Goal: Task Accomplishment & Management: Manage account settings

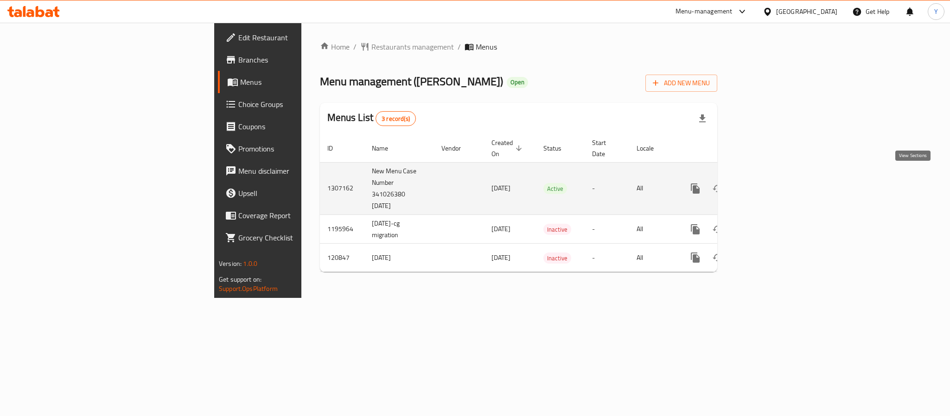
click at [768, 183] on icon "enhanced table" at bounding box center [762, 188] width 11 height 11
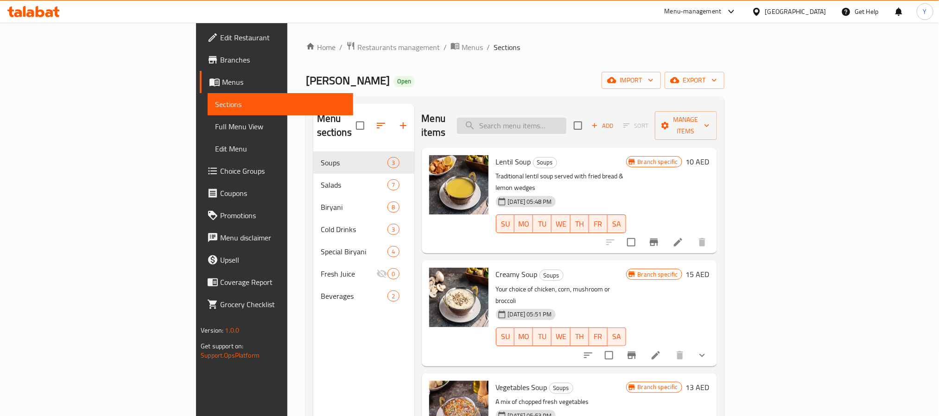
click at [567, 118] on input "search" at bounding box center [511, 126] width 109 height 16
paste input "CHICKEN BIRYANI"
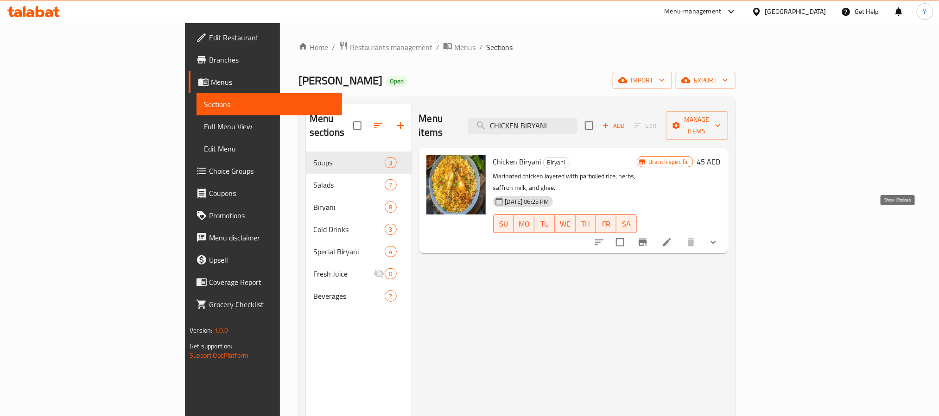
type input "CHICKEN BIRYANI"
click at [719, 237] on icon "show more" at bounding box center [713, 242] width 11 height 11
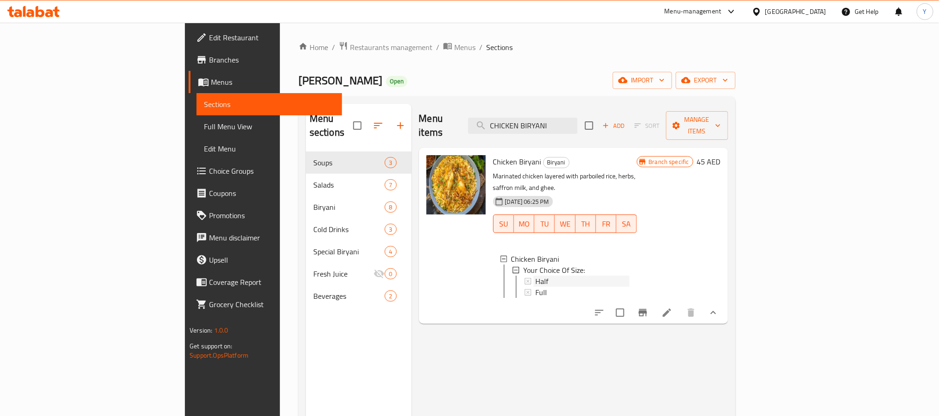
click at [536, 276] on span "Half" at bounding box center [542, 281] width 13 height 11
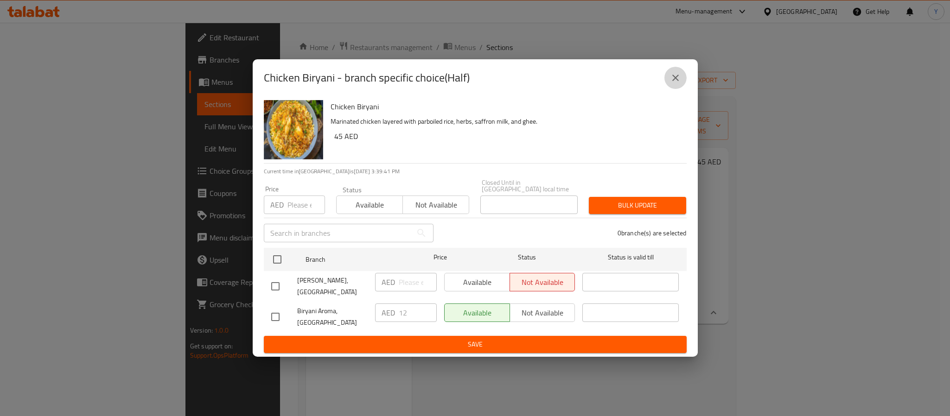
click at [684, 77] on button "close" at bounding box center [675, 78] width 22 height 22
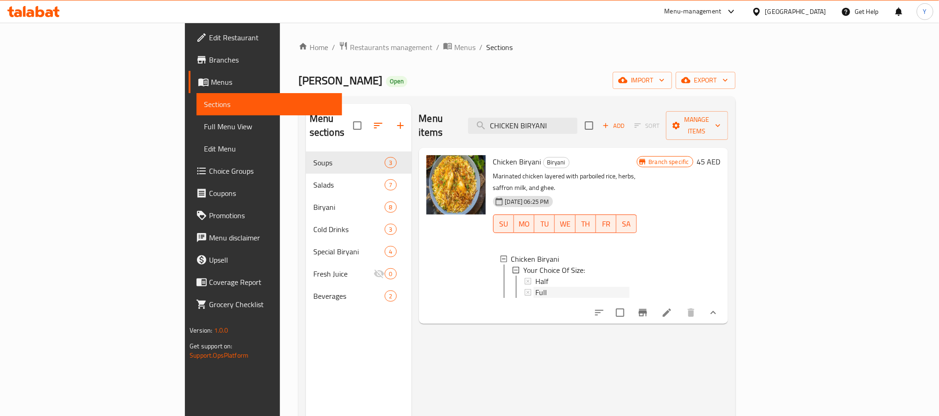
click at [536, 287] on div "Full" at bounding box center [583, 292] width 95 height 11
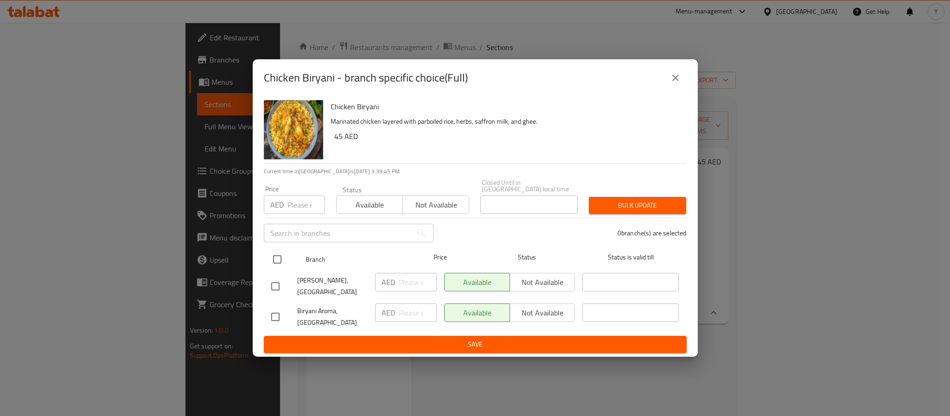
click at [270, 262] on input "checkbox" at bounding box center [277, 259] width 19 height 19
checkbox input "true"
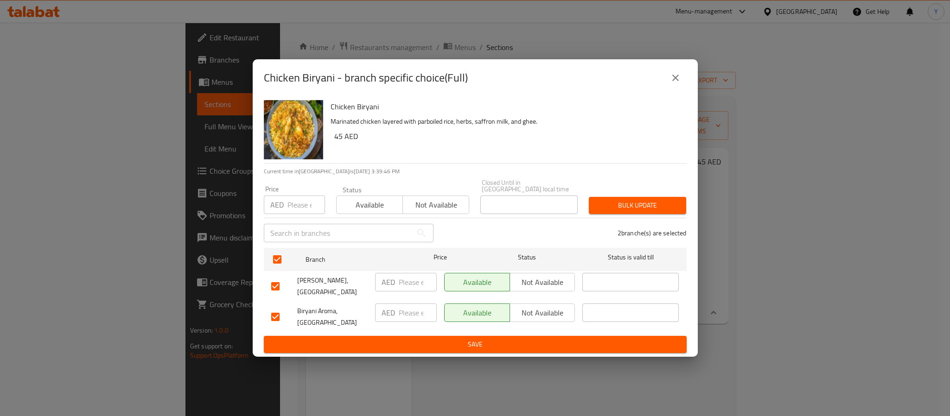
click at [538, 286] on span "Not available" at bounding box center [543, 282] width 58 height 13
drag, startPoint x: 672, startPoint y: 81, endPoint x: 595, endPoint y: 307, distance: 239.0
click at [602, 290] on div "Chicken Biryani - branch specific choice(Full) Chicken Biryani Marinated chicke…" at bounding box center [475, 208] width 445 height 298
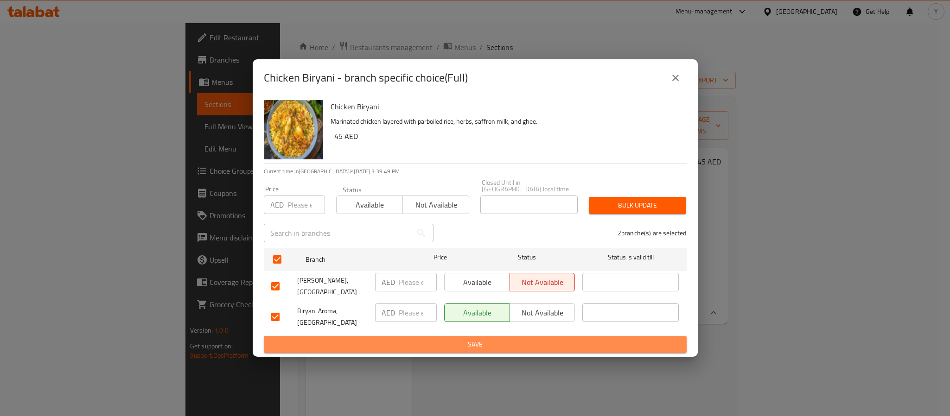
click at [561, 339] on button "Save" at bounding box center [475, 344] width 423 height 17
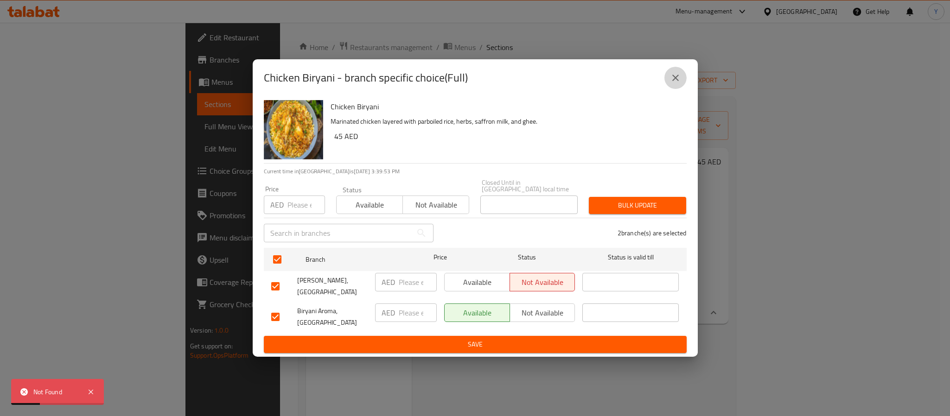
click at [671, 82] on icon "close" at bounding box center [675, 77] width 11 height 11
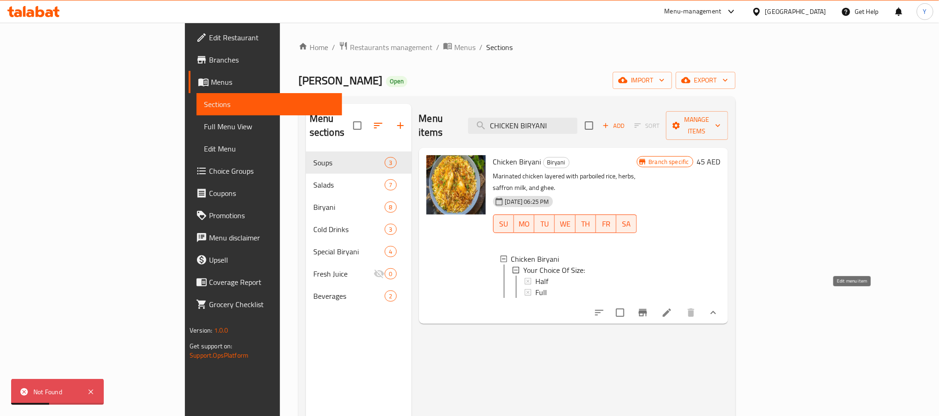
click at [673, 307] on icon at bounding box center [667, 312] width 11 height 11
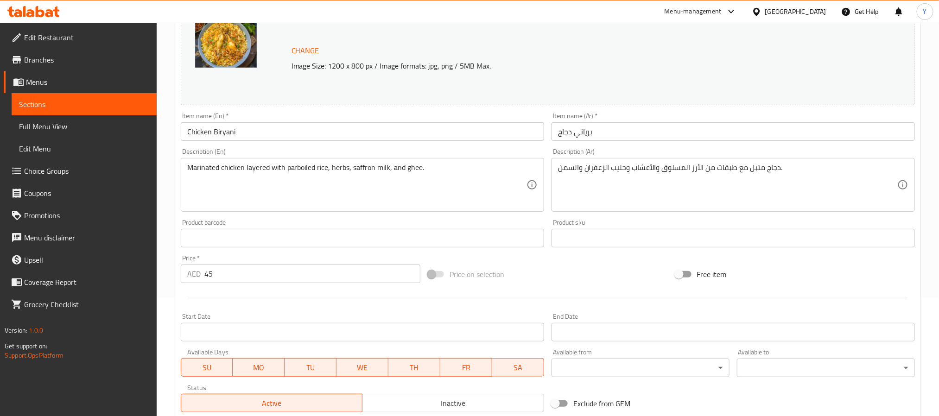
scroll to position [268, 0]
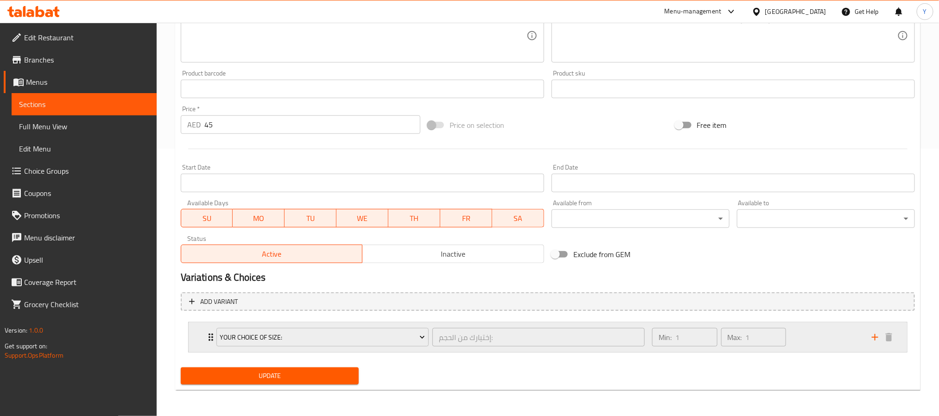
click at [195, 327] on div "Your Choice Of Size: إختيارك من الحجم: ​ Min: 1 ​ Max: 1 ​" at bounding box center [548, 338] width 719 height 30
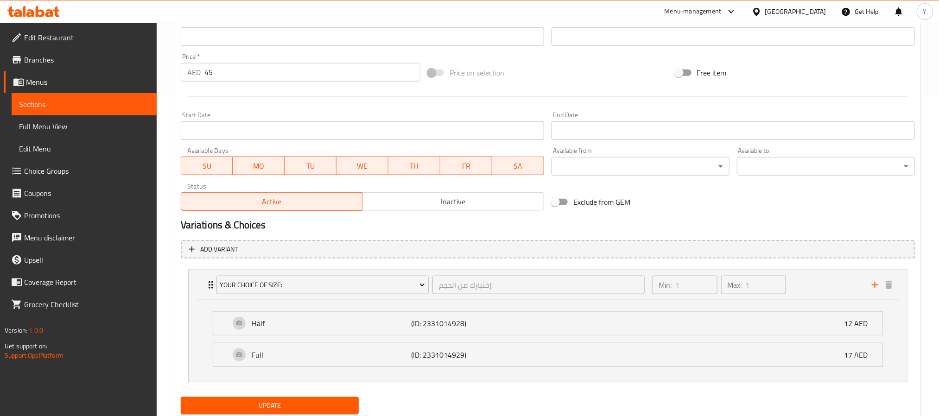
scroll to position [351, 0]
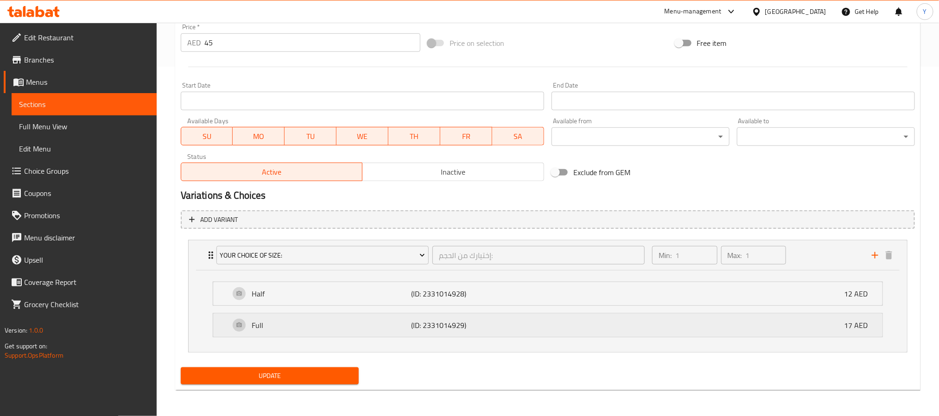
click at [512, 326] on p "(ID: 2331014929)" at bounding box center [464, 325] width 107 height 11
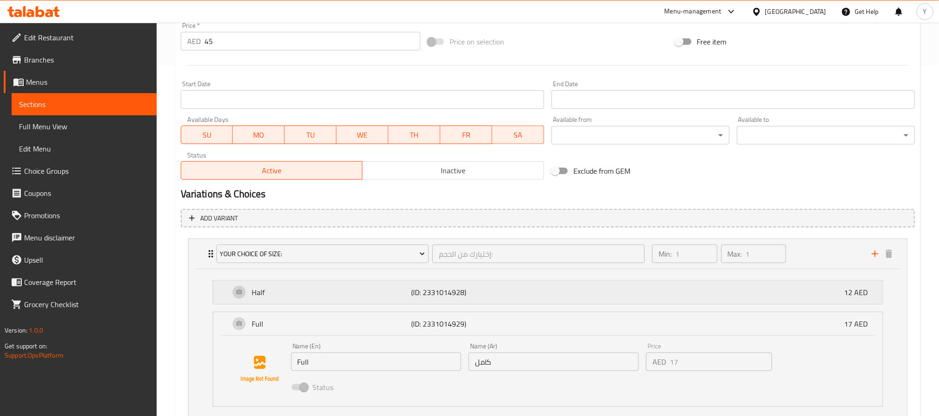
click at [524, 304] on div "Half (ID: 2331014928) 12 AED" at bounding box center [551, 292] width 642 height 23
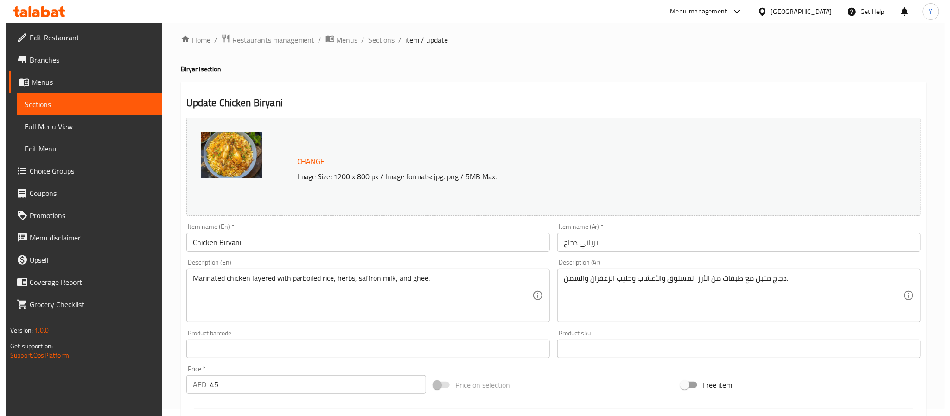
scroll to position [0, 0]
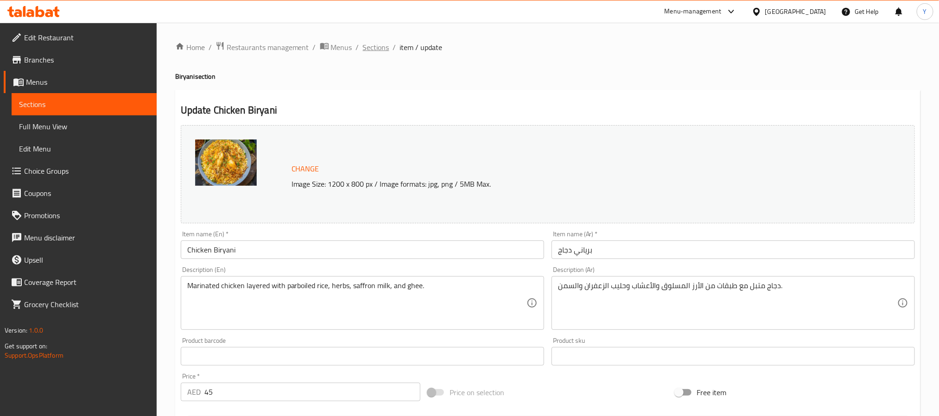
click at [377, 46] on span "Sections" at bounding box center [376, 47] width 26 height 11
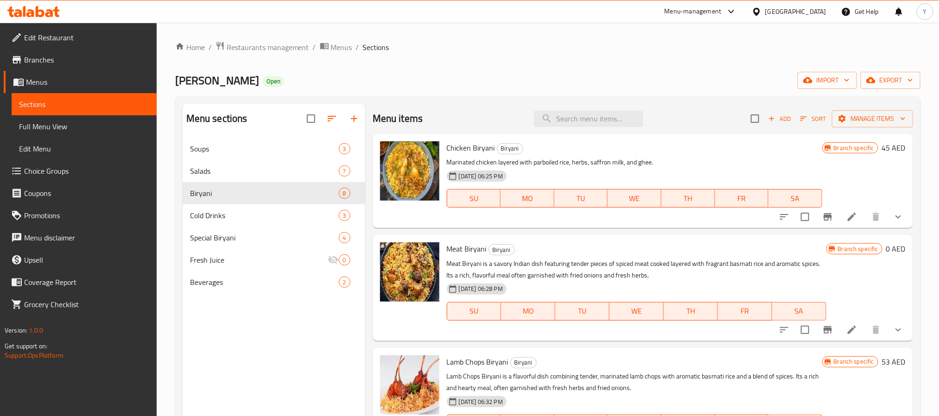
click at [597, 162] on p "Marinated chicken layered with parboiled rice, herbs, saffron milk, and ghee." at bounding box center [635, 163] width 376 height 12
click at [893, 221] on icon "show more" at bounding box center [898, 216] width 11 height 11
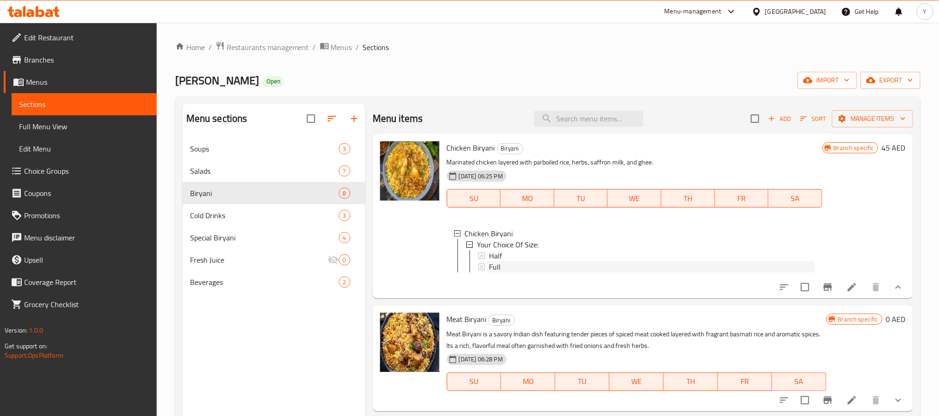
click at [531, 263] on div "Full" at bounding box center [652, 267] width 326 height 11
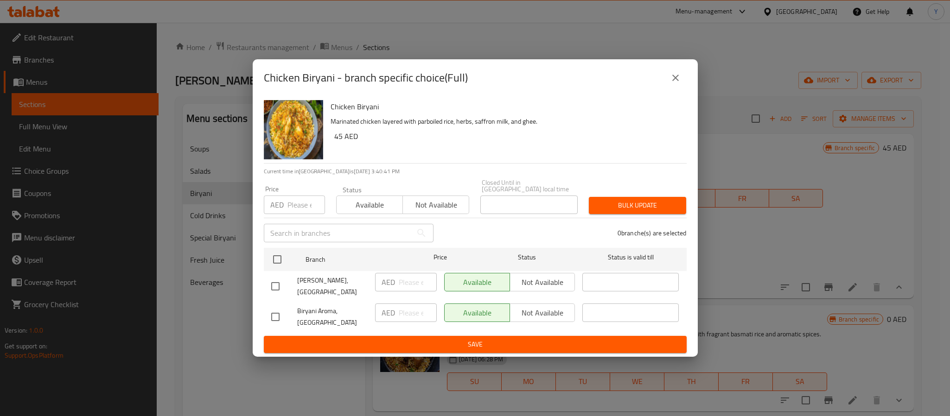
click at [677, 71] on button "close" at bounding box center [675, 78] width 22 height 22
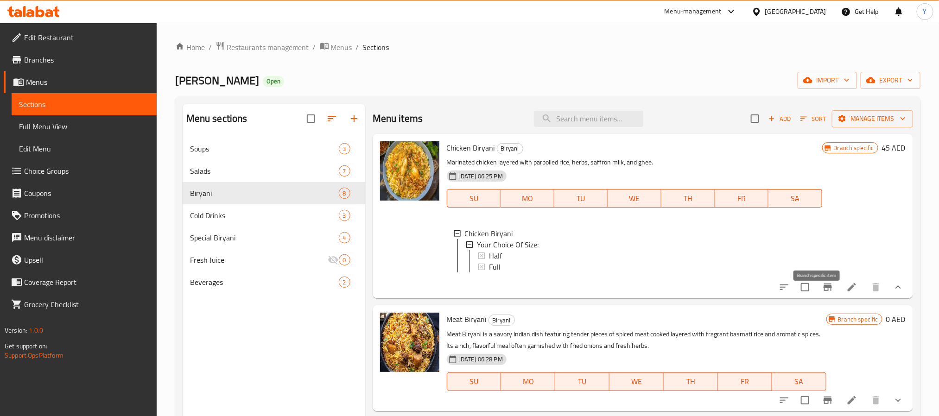
click at [823, 293] on icon "Branch-specific-item" at bounding box center [828, 287] width 11 height 11
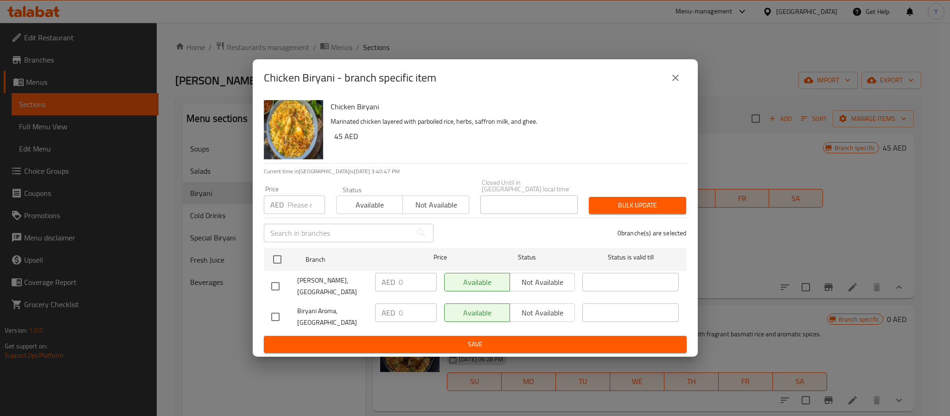
click at [282, 286] on input "checkbox" at bounding box center [275, 286] width 19 height 19
checkbox input "true"
click at [669, 77] on button "close" at bounding box center [675, 78] width 22 height 22
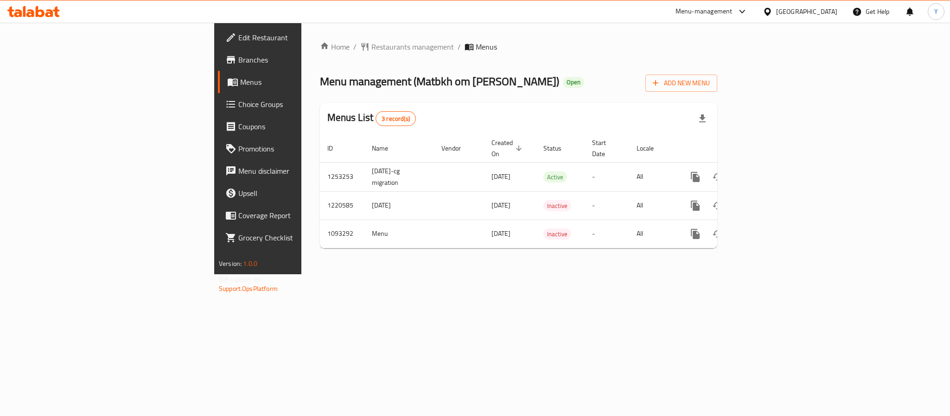
click at [238, 64] on span "Branches" at bounding box center [301, 59] width 127 height 11
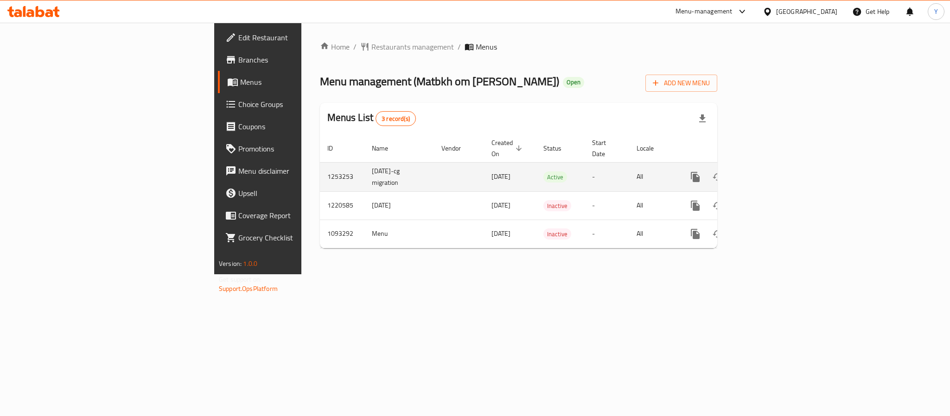
click at [773, 177] on div "enhanced table" at bounding box center [728, 177] width 89 height 22
click at [773, 166] on link "enhanced table" at bounding box center [762, 177] width 22 height 22
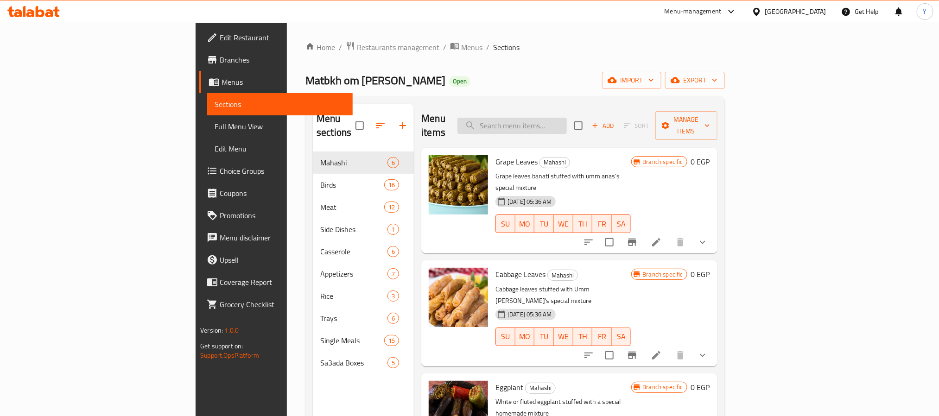
click at [550, 120] on input "search" at bounding box center [512, 126] width 109 height 16
paste input "كرنب"
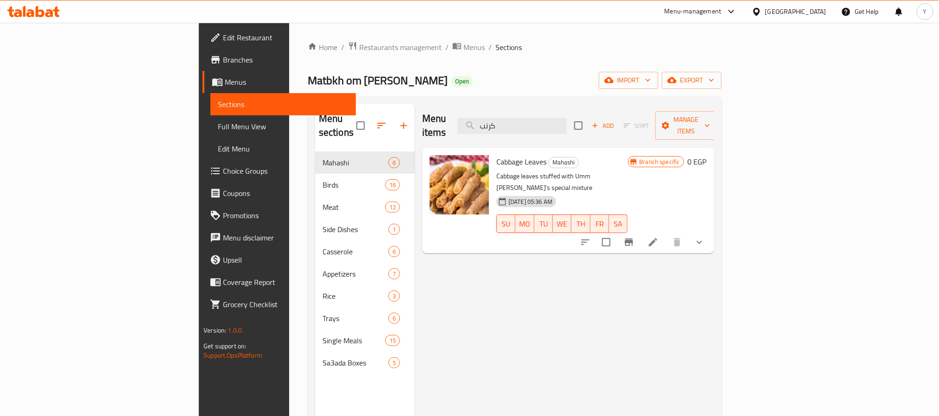
click at [497, 155] on span "Cabbage Leaves" at bounding box center [522, 162] width 50 height 14
click at [711, 231] on button "show more" at bounding box center [700, 242] width 22 height 22
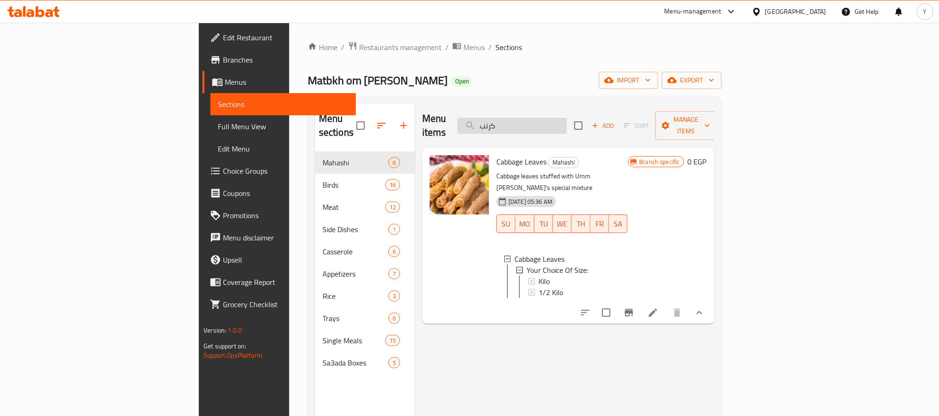
click at [567, 118] on input "كرنب" at bounding box center [512, 126] width 109 height 16
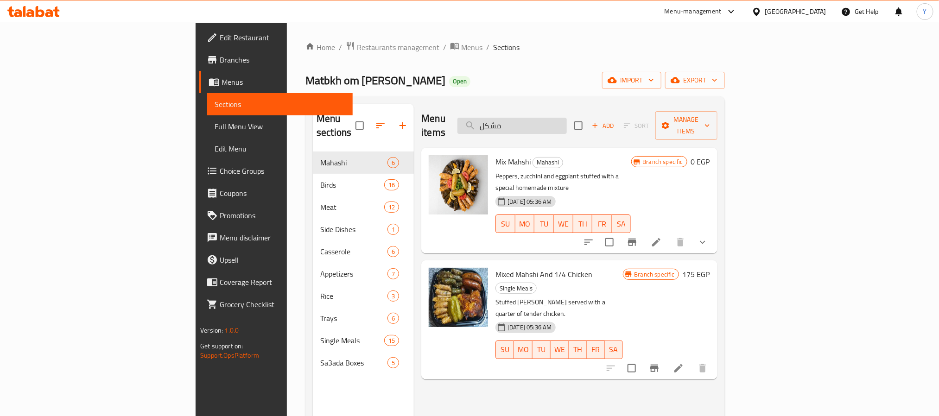
click at [565, 119] on input "مشكل" at bounding box center [512, 126] width 109 height 16
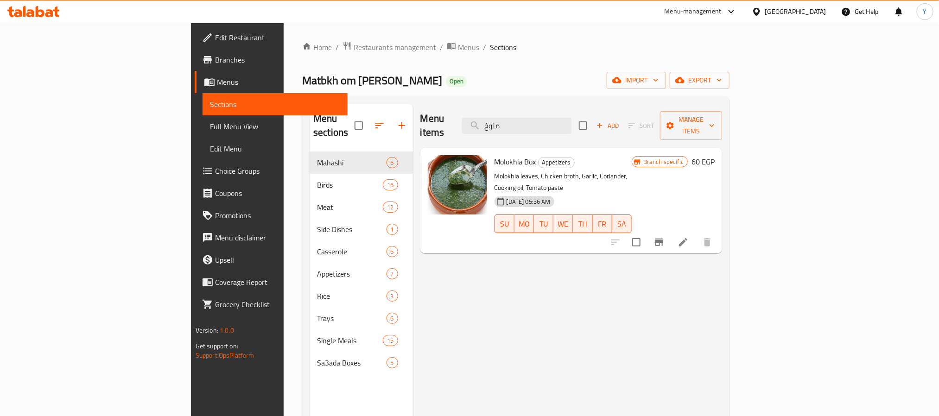
type input "ملوخ"
click at [354, 42] on span "Restaurants management" at bounding box center [395, 47] width 83 height 11
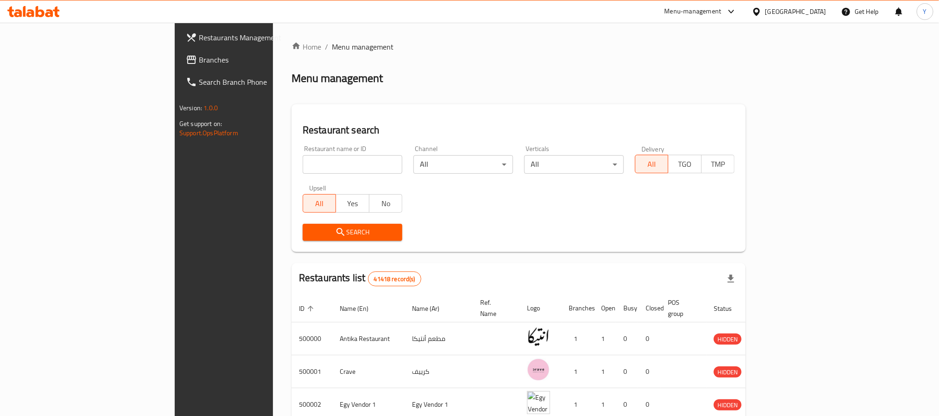
click at [303, 160] on input "search" at bounding box center [353, 164] width 100 height 19
paste input "663193"
type input "663193"
click at [310, 230] on span "Search" at bounding box center [352, 233] width 85 height 12
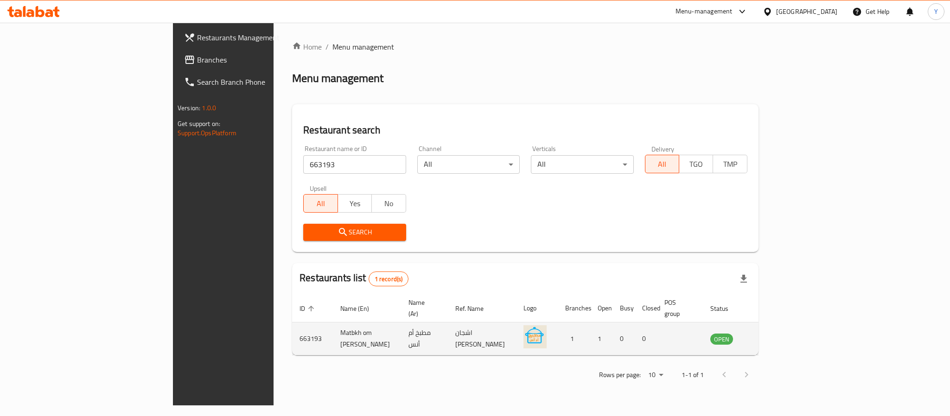
click at [770, 336] on icon "enhanced table" at bounding box center [765, 340] width 10 height 8
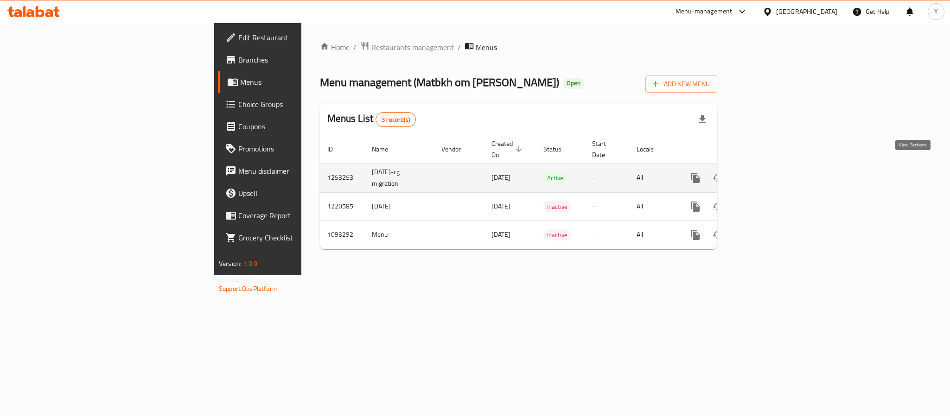
click at [773, 169] on link "enhanced table" at bounding box center [762, 178] width 22 height 22
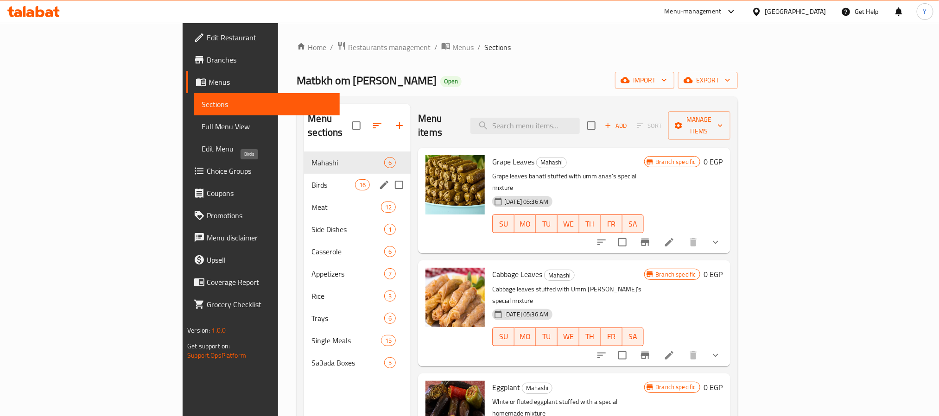
click at [312, 179] on span "Birds" at bounding box center [334, 184] width 44 height 11
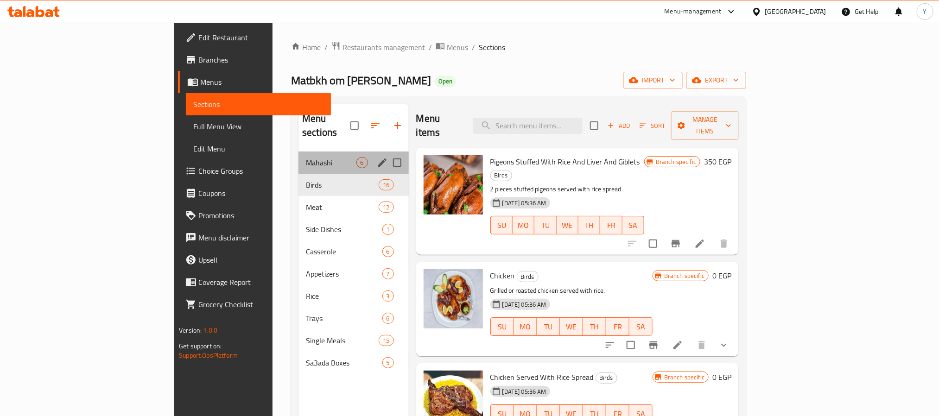
click at [306, 157] on span "Mahashi" at bounding box center [331, 162] width 50 height 11
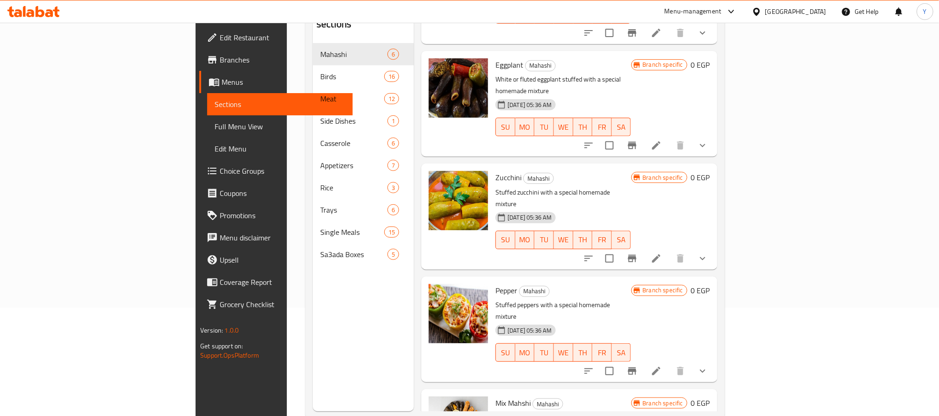
scroll to position [130, 0]
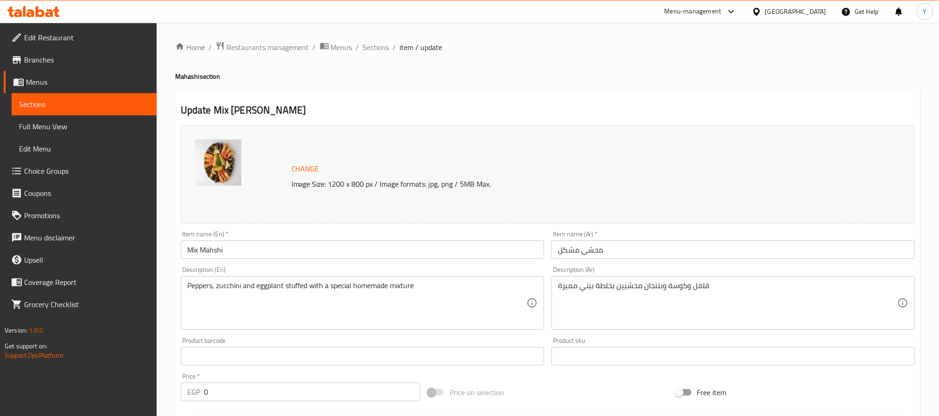
drag, startPoint x: 386, startPoint y: 49, endPoint x: 419, endPoint y: 70, distance: 39.4
click at [386, 49] on span "Sections" at bounding box center [376, 47] width 26 height 11
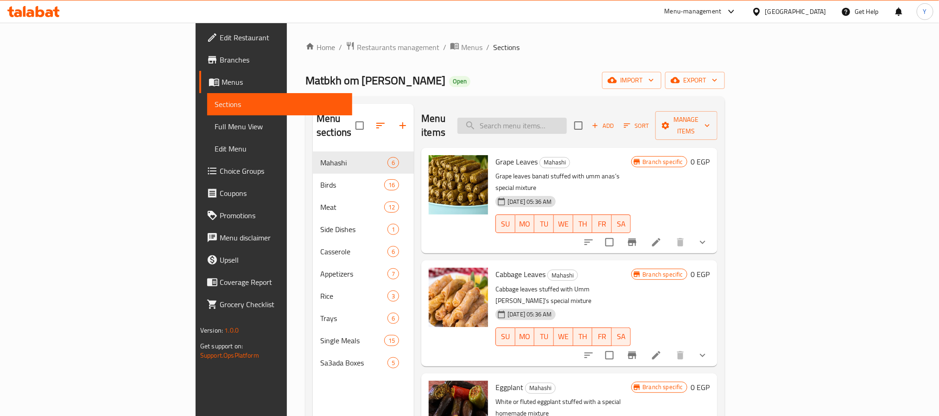
click at [567, 124] on input "search" at bounding box center [512, 126] width 109 height 16
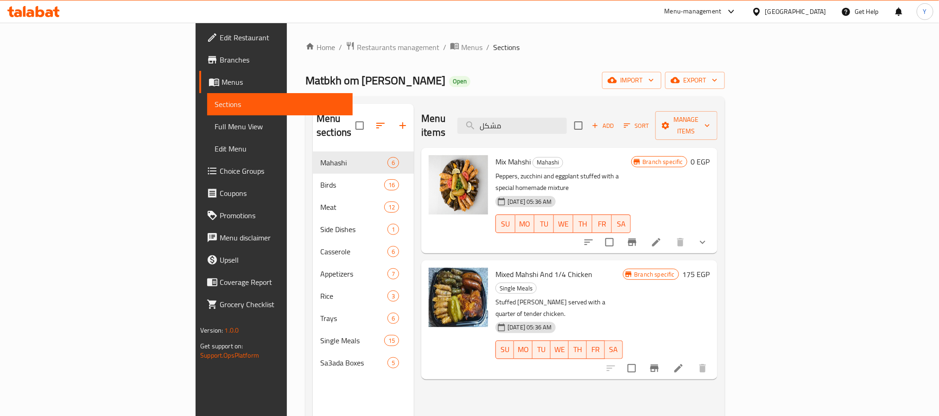
type input "مشكل"
click at [717, 214] on div "Mix Mahshi Mahashi Peppers, zucchini and eggplant stuffed with a special homema…" at bounding box center [570, 201] width 296 height 106
click at [714, 231] on button "show more" at bounding box center [703, 242] width 22 height 22
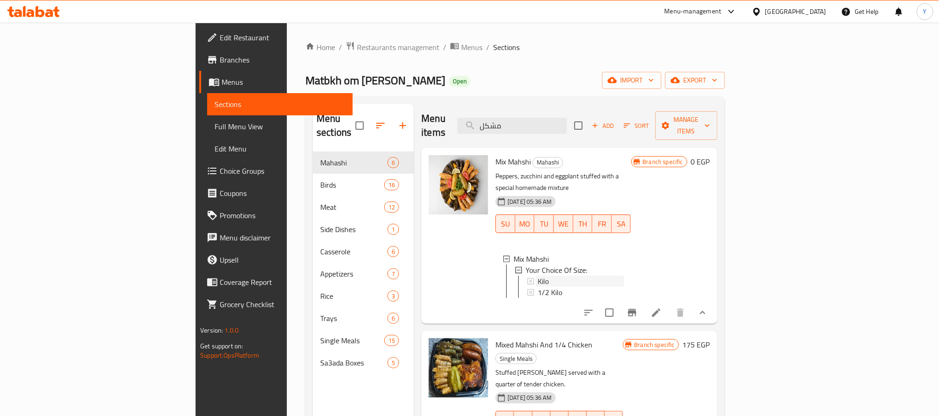
click at [538, 276] on div "Kilo" at bounding box center [581, 281] width 86 height 11
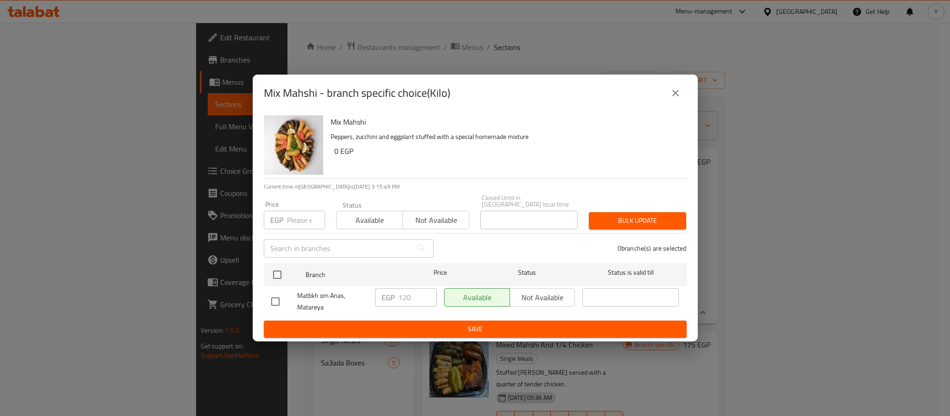
click at [677, 95] on icon "close" at bounding box center [675, 93] width 6 height 6
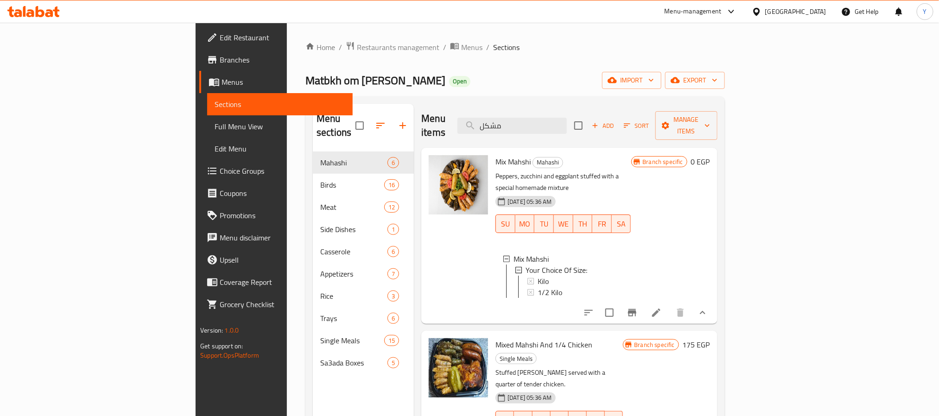
click at [670, 305] on li at bounding box center [657, 313] width 26 height 17
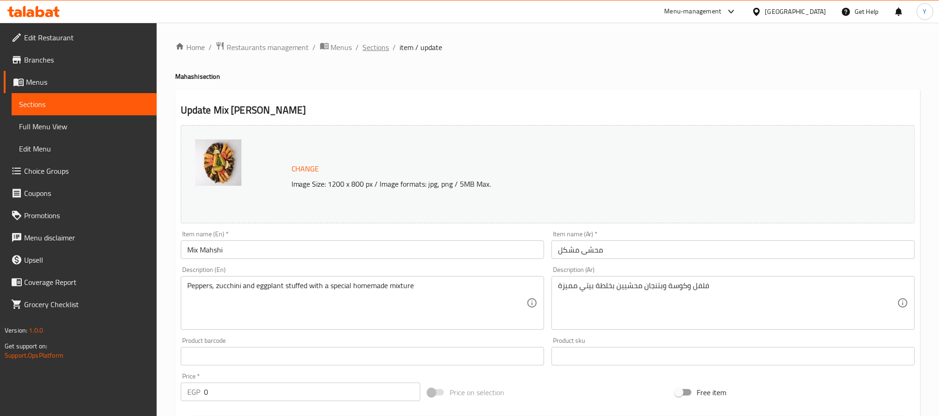
click at [377, 45] on span "Sections" at bounding box center [376, 47] width 26 height 11
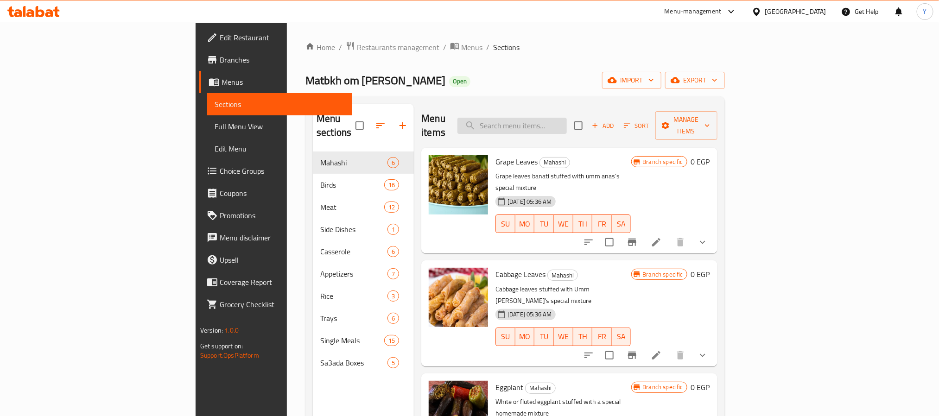
click at [567, 118] on input "search" at bounding box center [512, 126] width 109 height 16
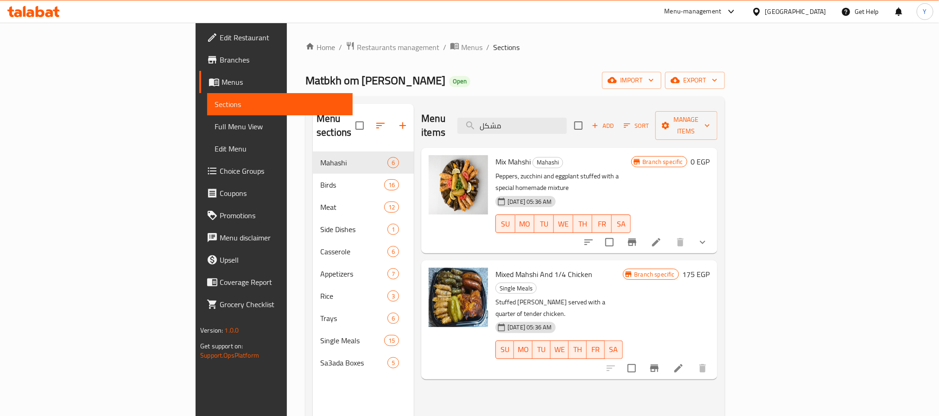
click at [744, 213] on div "Home / Restaurants management / Menus / Sections Matbkh om Anas Open import exp…" at bounding box center [515, 285] width 457 height 524
click at [714, 231] on button "show more" at bounding box center [703, 242] width 22 height 22
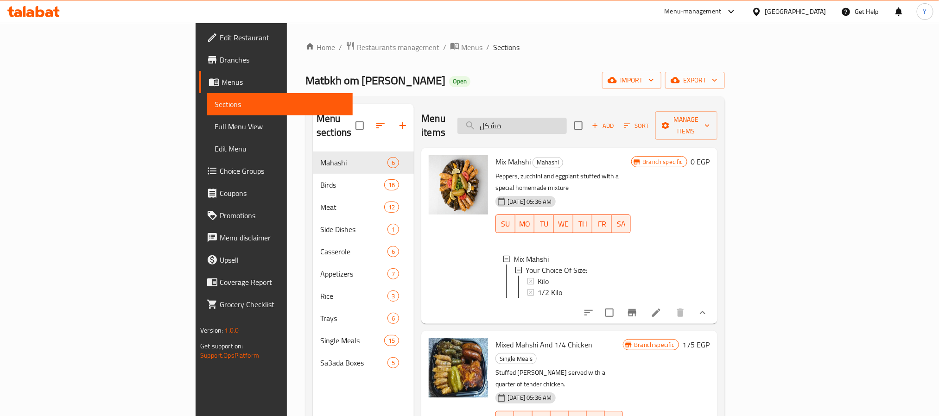
click at [567, 120] on input "مشكل" at bounding box center [512, 126] width 109 height 16
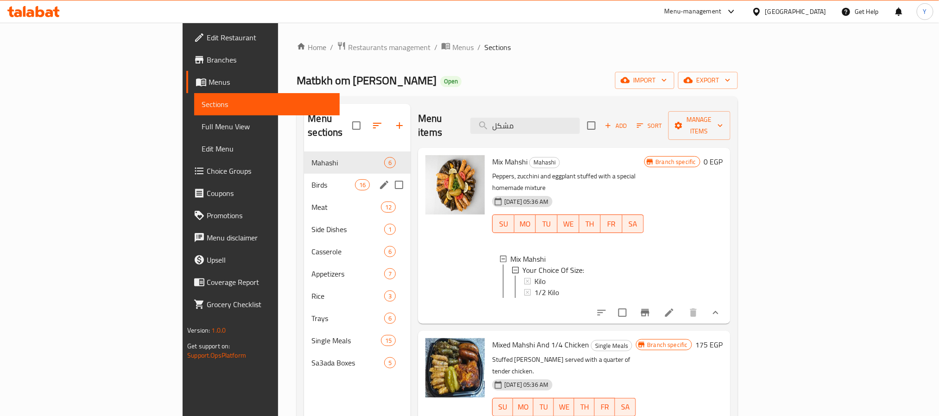
click at [304, 179] on div "Birds 16" at bounding box center [357, 185] width 107 height 22
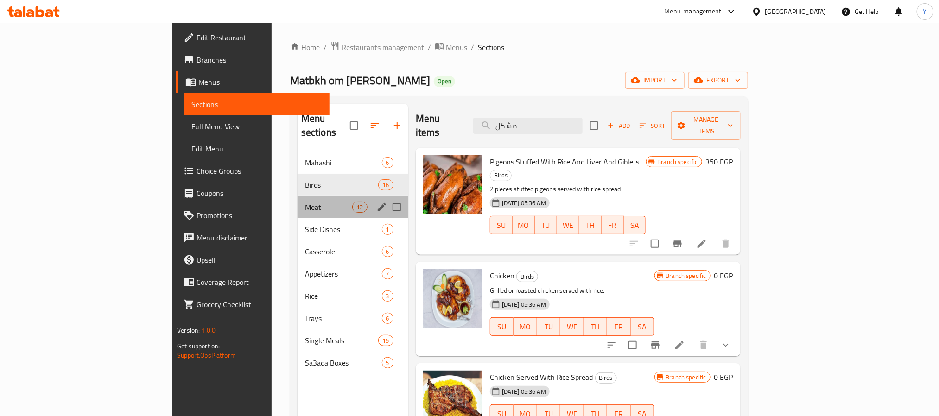
click at [298, 202] on div "Meat 12" at bounding box center [353, 207] width 111 height 22
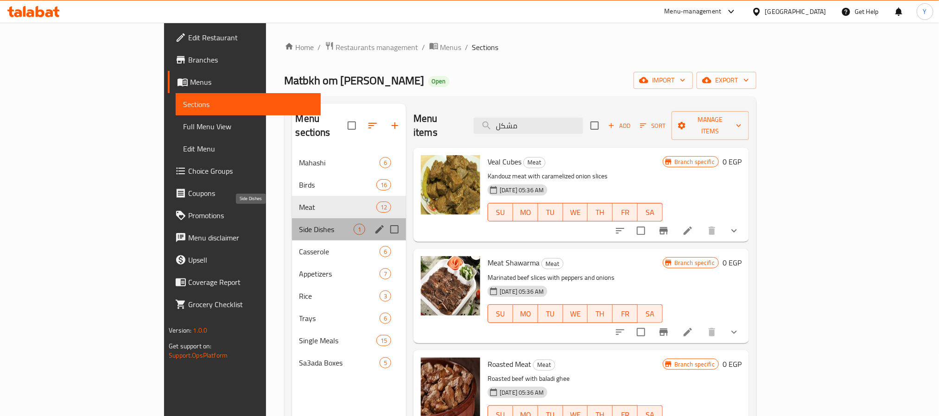
click at [300, 224] on span "Side Dishes" at bounding box center [327, 229] width 55 height 11
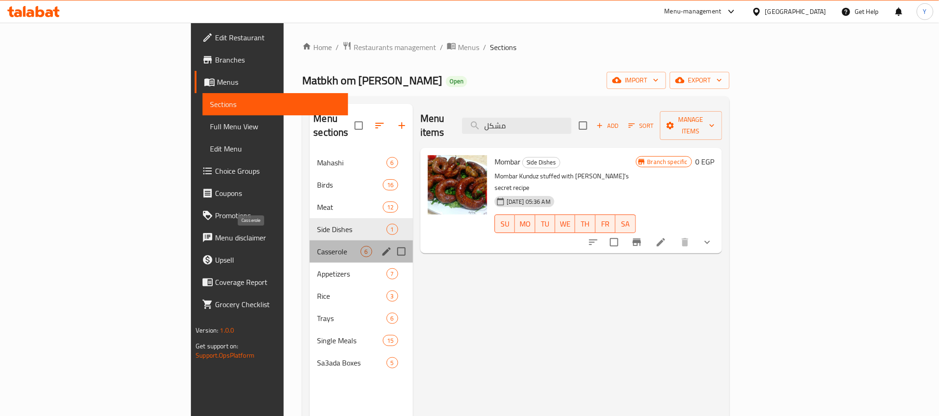
click at [317, 246] on span "Casserole" at bounding box center [338, 251] width 43 height 11
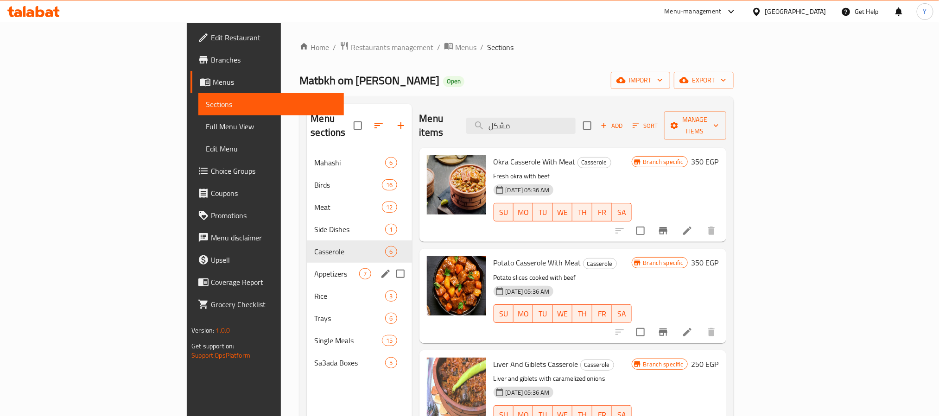
click at [307, 263] on div "Appetizers 7" at bounding box center [359, 274] width 105 height 22
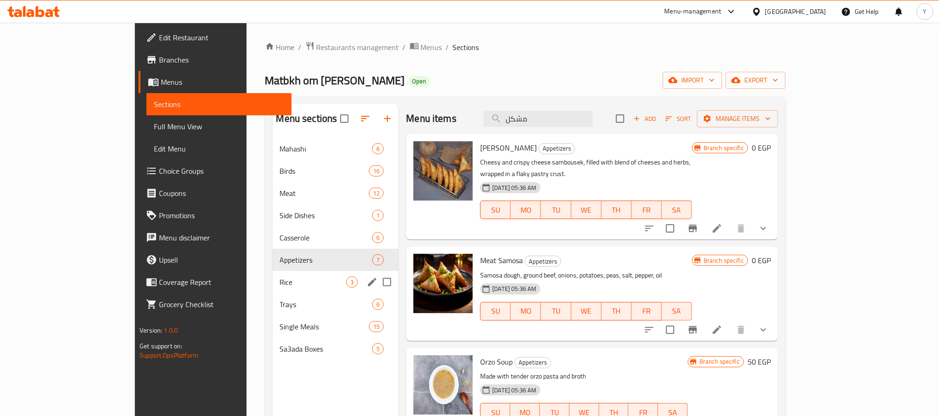
click at [273, 275] on div "Rice 3" at bounding box center [336, 282] width 127 height 22
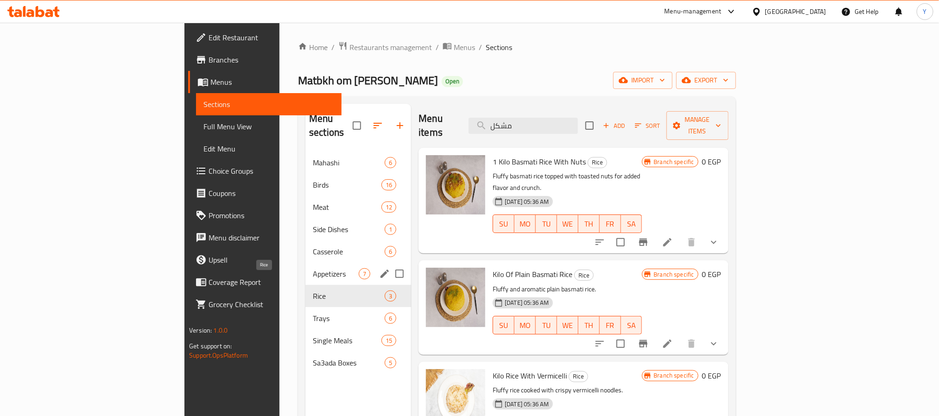
click at [313, 157] on span "Mahashi" at bounding box center [349, 162] width 72 height 11
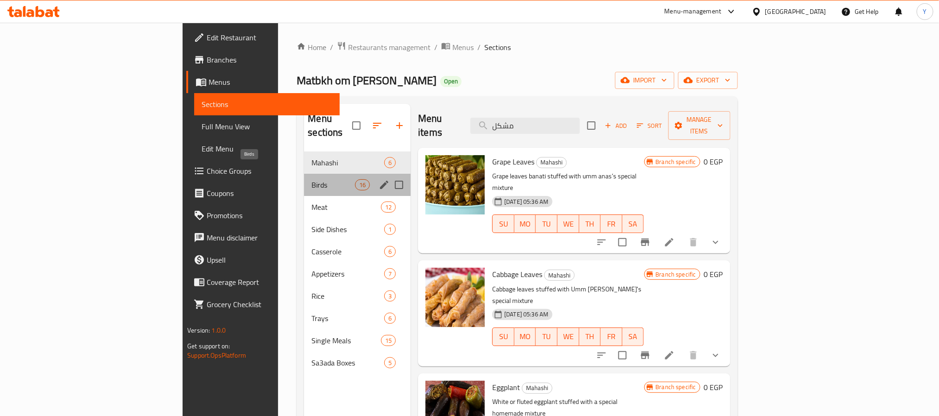
click at [312, 179] on span "Birds" at bounding box center [334, 184] width 44 height 11
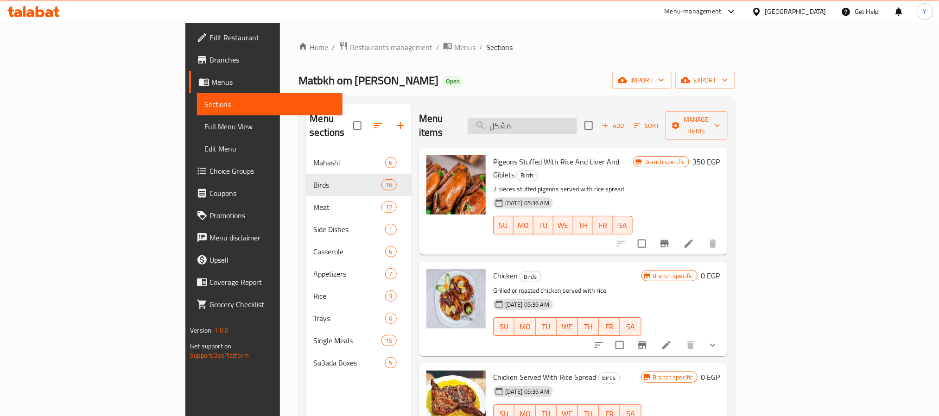
click at [577, 119] on input "مشكل" at bounding box center [522, 126] width 109 height 16
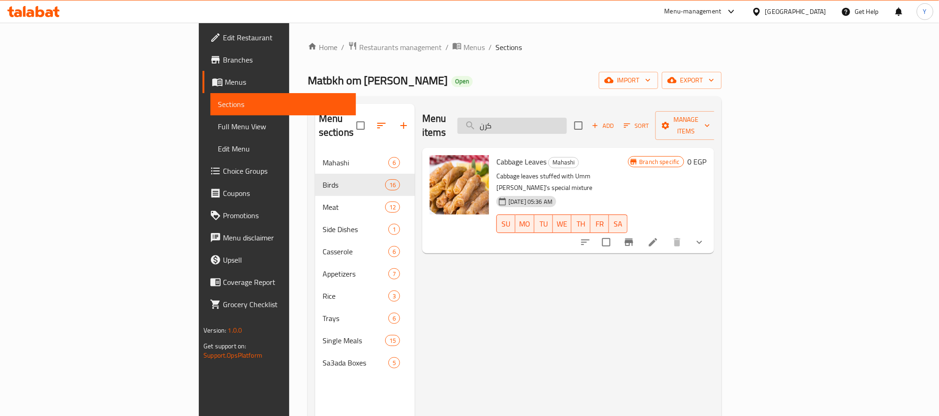
click at [567, 118] on input "كرن" at bounding box center [512, 126] width 109 height 16
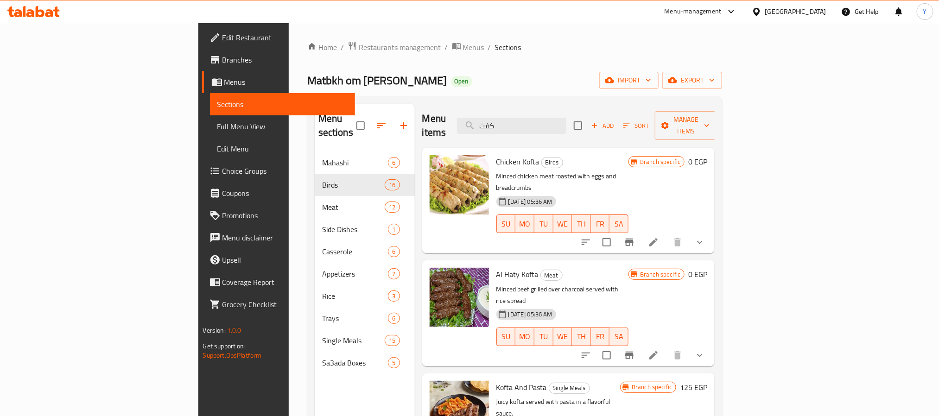
click at [715, 214] on div "Chicken Kofta Birds Minced chicken meat roasted with eggs and breadcrumbs 31-08…" at bounding box center [568, 201] width 293 height 106
click at [711, 231] on div at bounding box center [643, 242] width 136 height 22
click at [554, 118] on input "كفت" at bounding box center [511, 126] width 109 height 16
click at [567, 124] on input "كفت" at bounding box center [511, 126] width 109 height 16
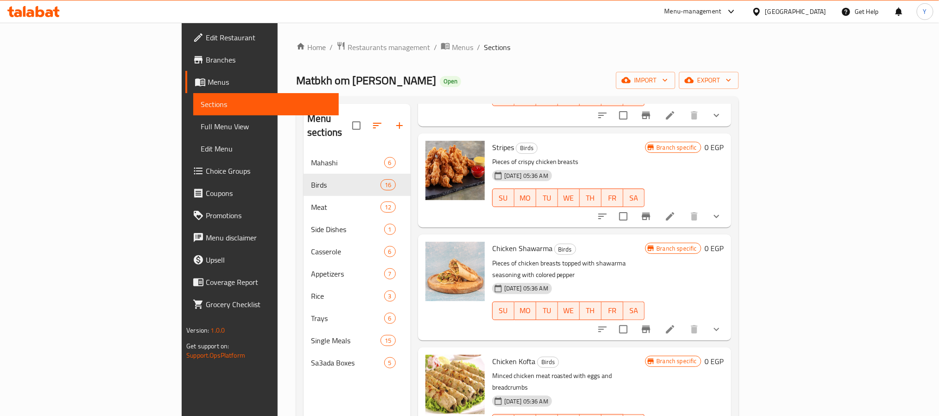
scroll to position [487, 0]
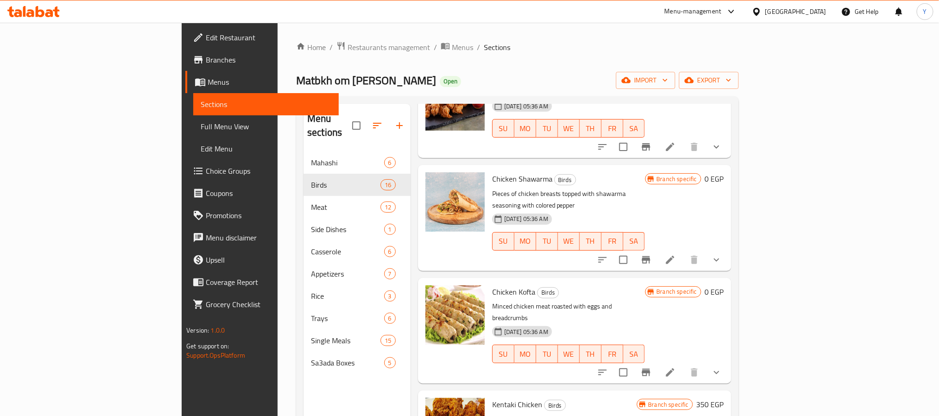
click at [722, 255] on icon "show more" at bounding box center [716, 260] width 11 height 11
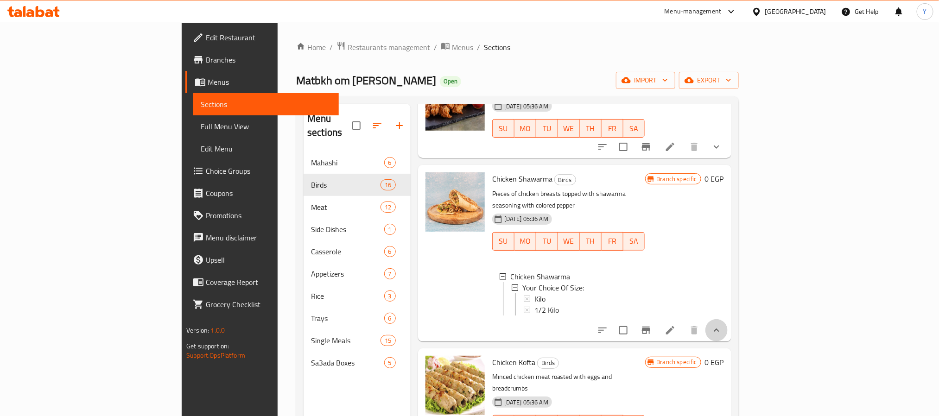
click at [728, 319] on button "show more" at bounding box center [717, 330] width 22 height 22
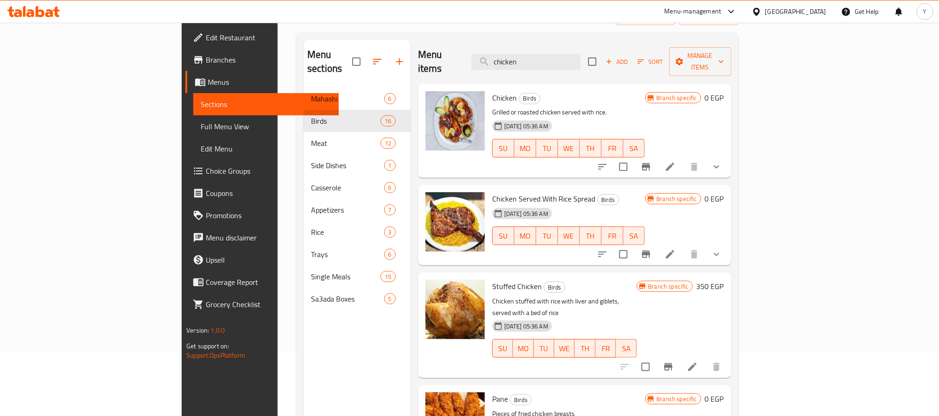
scroll to position [0, 0]
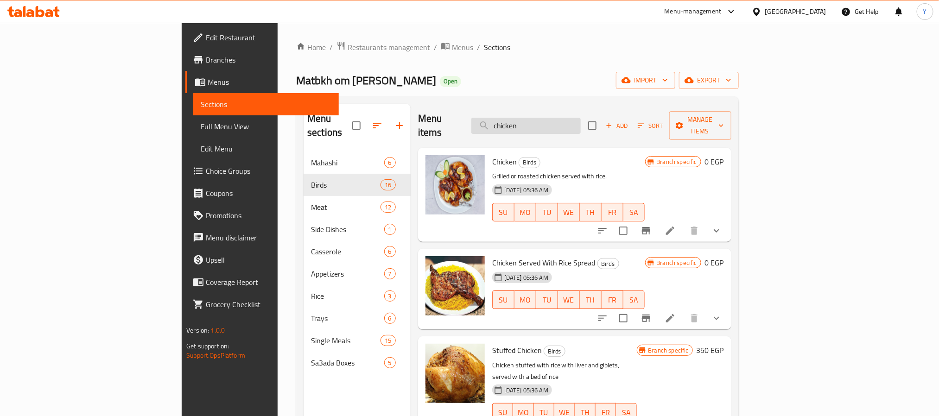
click at [581, 118] on input "chicken" at bounding box center [526, 126] width 109 height 16
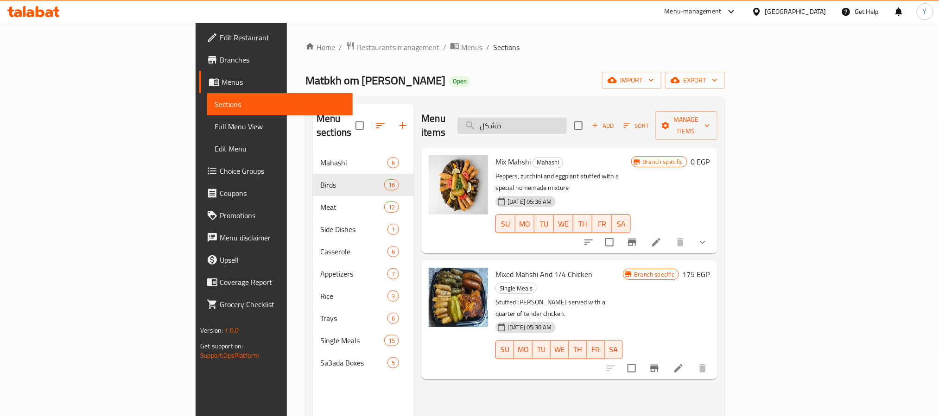
click at [567, 126] on input "مشكل" at bounding box center [512, 126] width 109 height 16
click at [567, 125] on input "مشكل" at bounding box center [512, 126] width 109 height 16
click at [567, 120] on input "مشكل" at bounding box center [512, 126] width 109 height 16
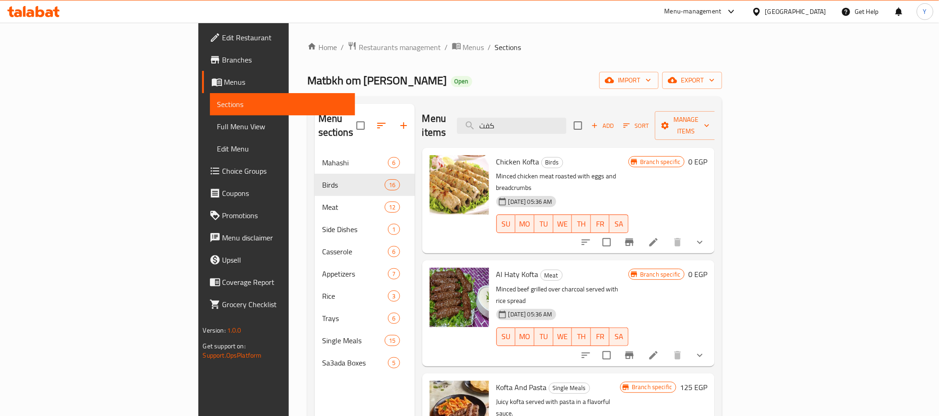
type input "كفت"
click at [415, 138] on div "Menu items كفت Add Sort Manage items Chicken Kofta Birds Minced chicken meat ro…" at bounding box center [565, 312] width 300 height 416
click at [223, 59] on span "Branches" at bounding box center [285, 59] width 125 height 11
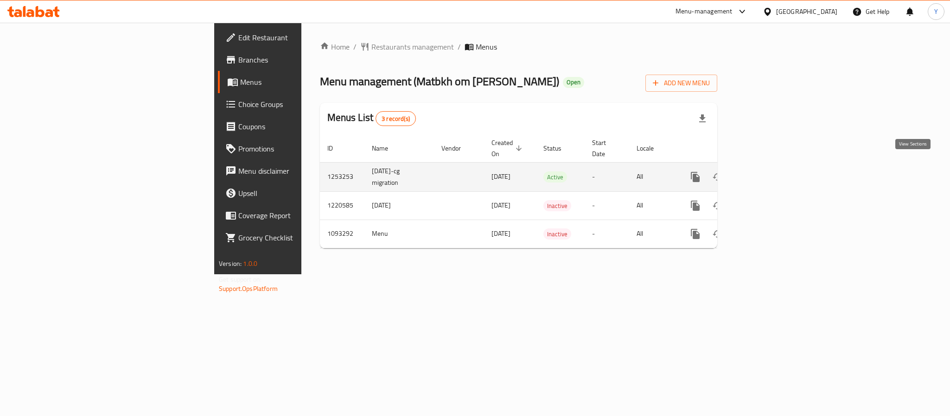
click at [768, 172] on icon "enhanced table" at bounding box center [762, 177] width 11 height 11
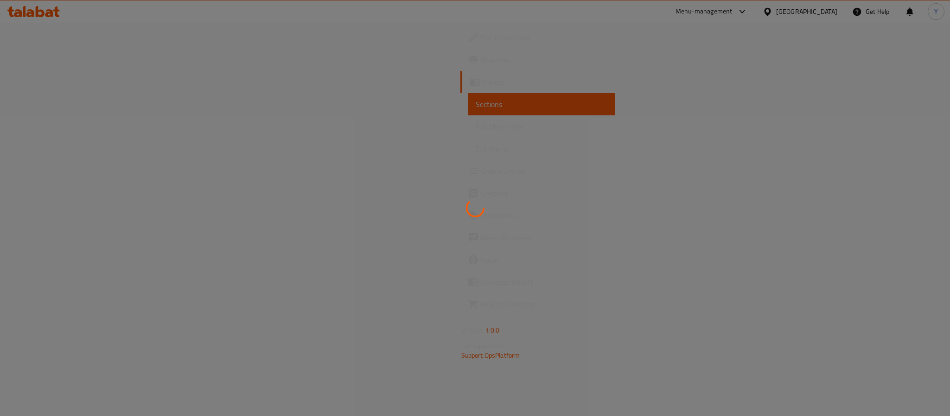
click at [540, 152] on div at bounding box center [475, 208] width 950 height 416
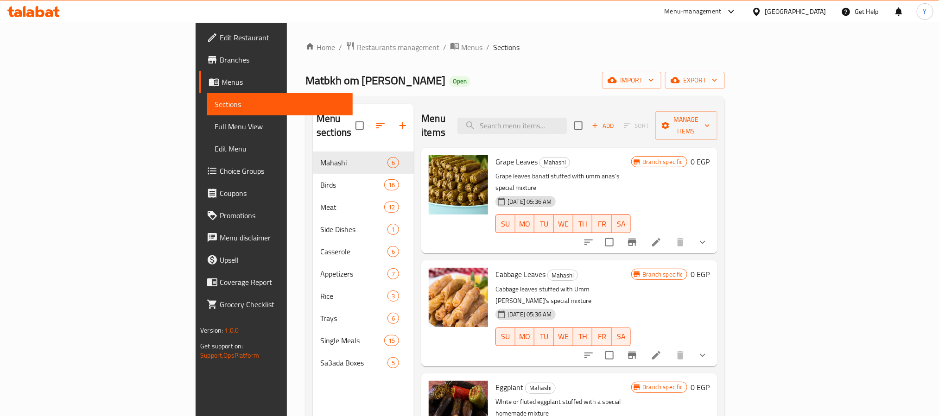
click at [625, 131] on div "Menu items Add Sort Manage items" at bounding box center [570, 126] width 296 height 44
click at [567, 125] on input "search" at bounding box center [512, 126] width 109 height 16
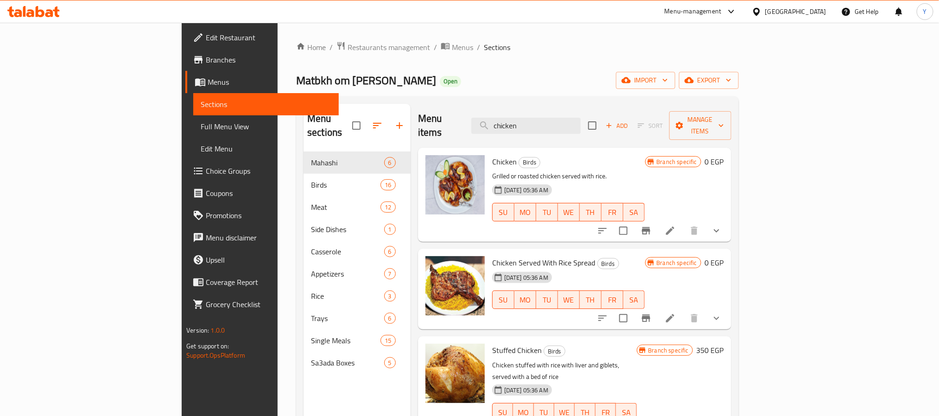
type input "chicken"
click at [492, 155] on span "Chicken" at bounding box center [504, 162] width 25 height 14
click at [722, 225] on icon "show more" at bounding box center [716, 230] width 11 height 11
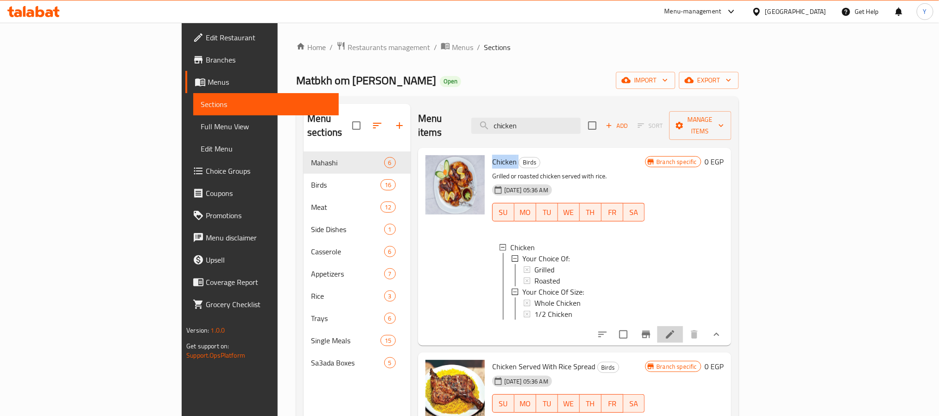
click at [676, 329] on icon at bounding box center [670, 334] width 11 height 11
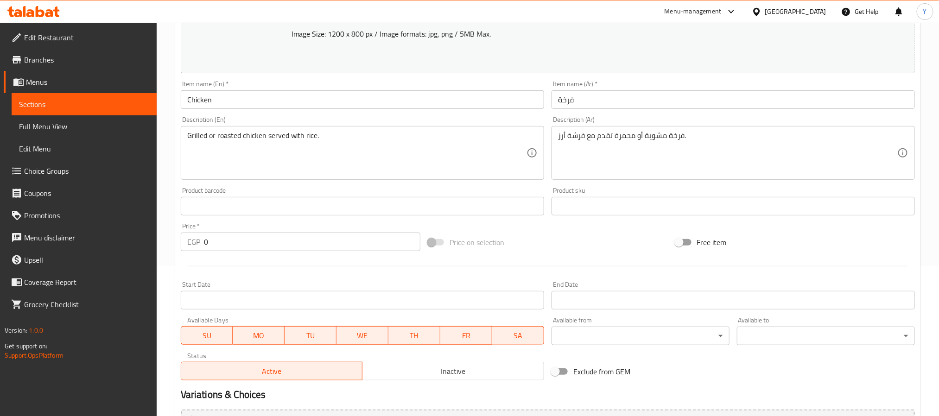
scroll to position [307, 0]
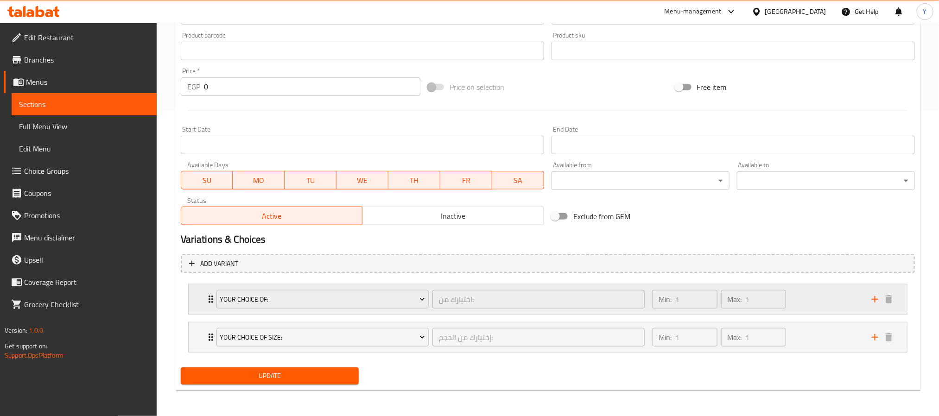
click at [196, 296] on div "Your Choice Of: اختيارك من: ​ Min: 1 ​ Max: 1 ​" at bounding box center [548, 300] width 719 height 30
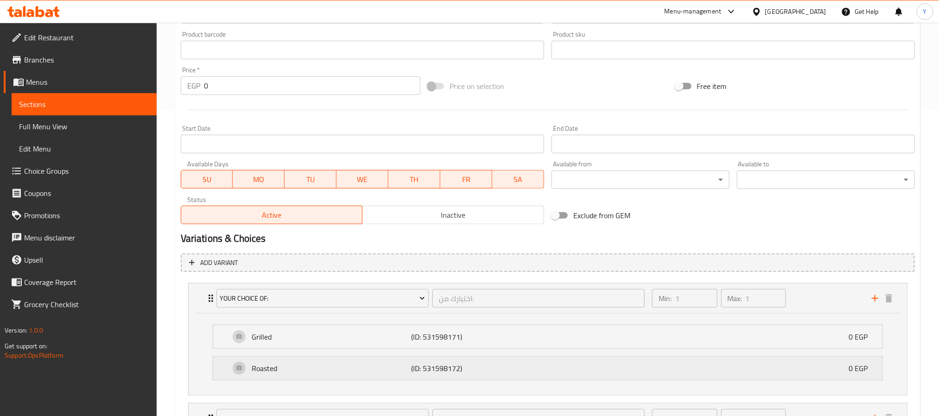
click at [473, 373] on p "(ID: 531598172)" at bounding box center [464, 368] width 107 height 11
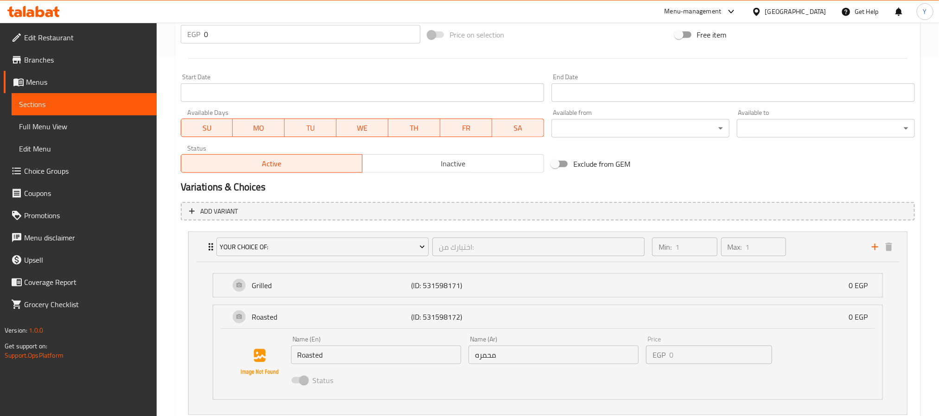
scroll to position [446, 0]
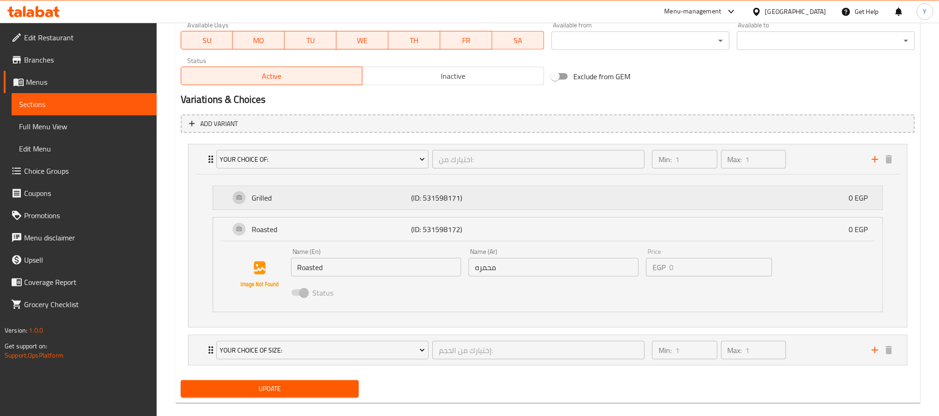
click at [224, 202] on div "Grilled (ID: 531598171) 0 EGP" at bounding box center [548, 197] width 670 height 23
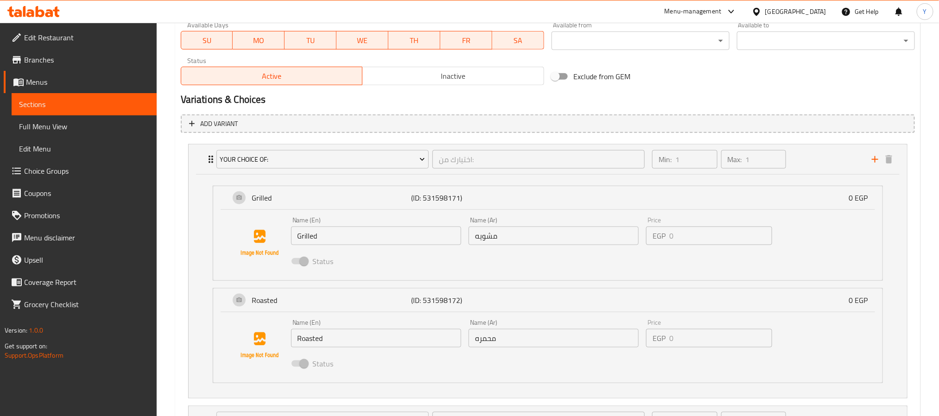
scroll to position [0, 0]
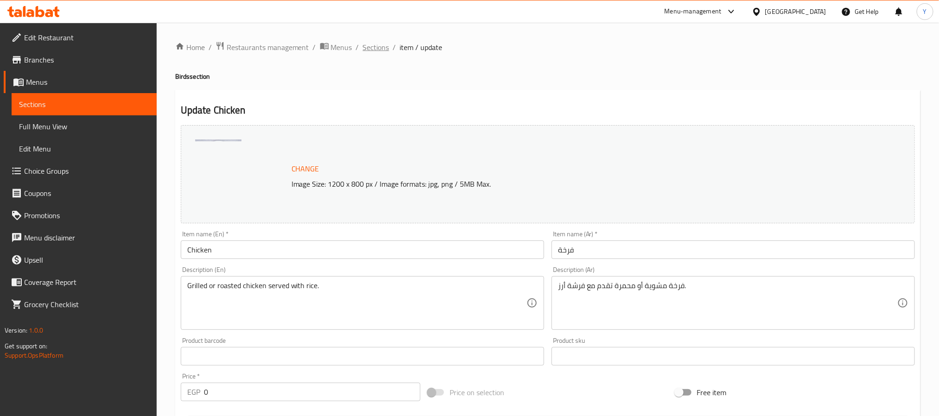
click at [384, 48] on span "Sections" at bounding box center [376, 47] width 26 height 11
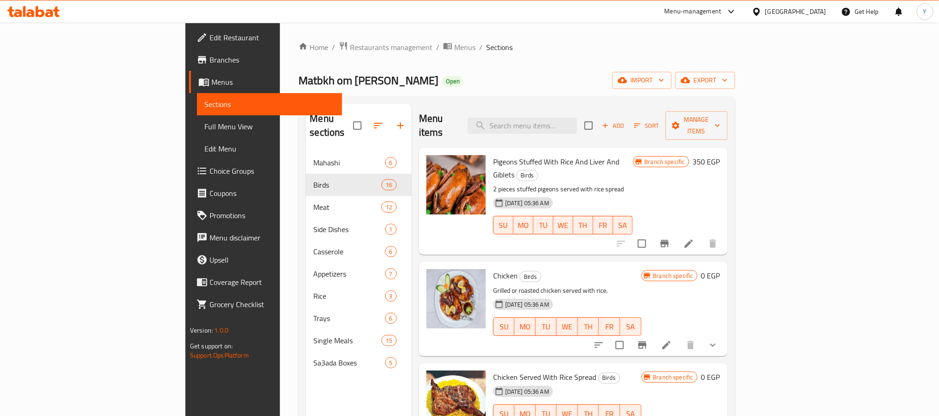
click at [536, 109] on div "Menu items Add Sort Manage items" at bounding box center [573, 126] width 309 height 44
click at [567, 120] on input "search" at bounding box center [522, 126] width 109 height 16
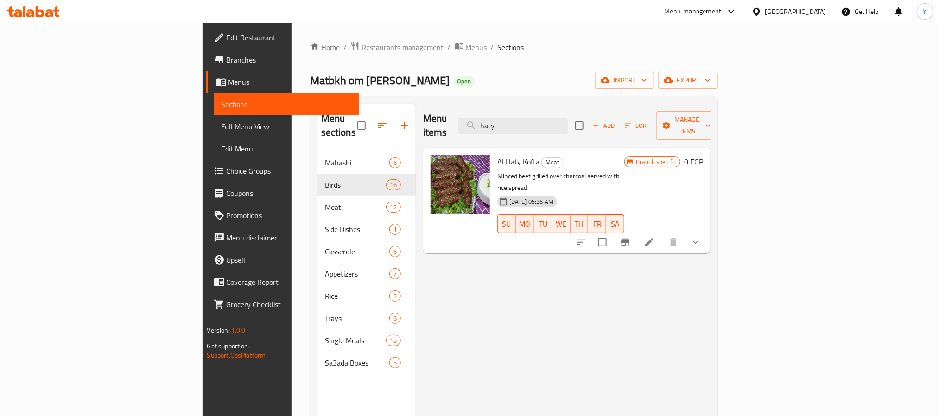
click at [498, 155] on span "Al Haty Kofta" at bounding box center [519, 162] width 42 height 14
copy h6 "Al Haty Kofta"
click at [568, 120] on input "haty" at bounding box center [513, 126] width 109 height 16
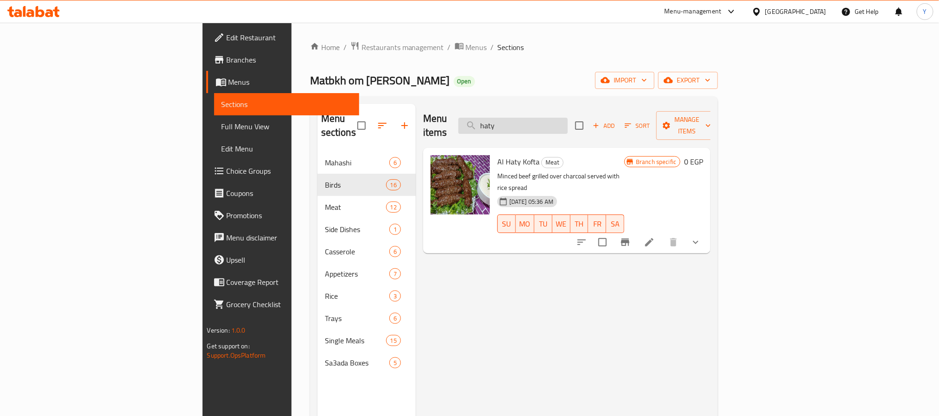
paste input "mahashi"
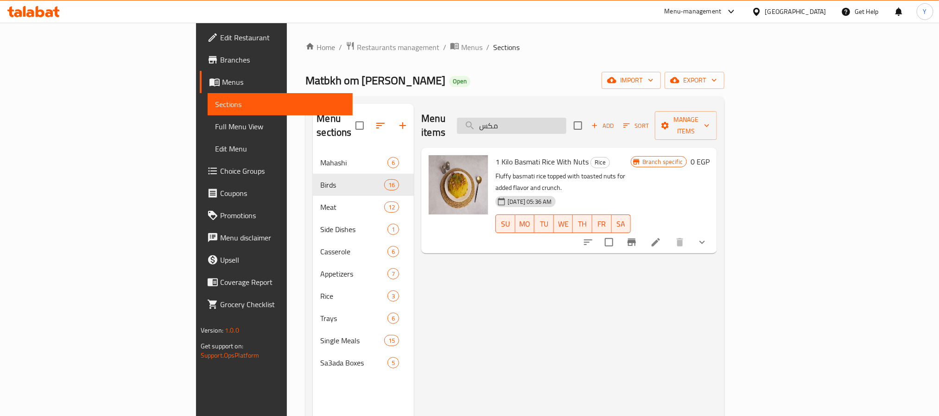
click at [567, 127] on input "مكس" at bounding box center [511, 126] width 109 height 16
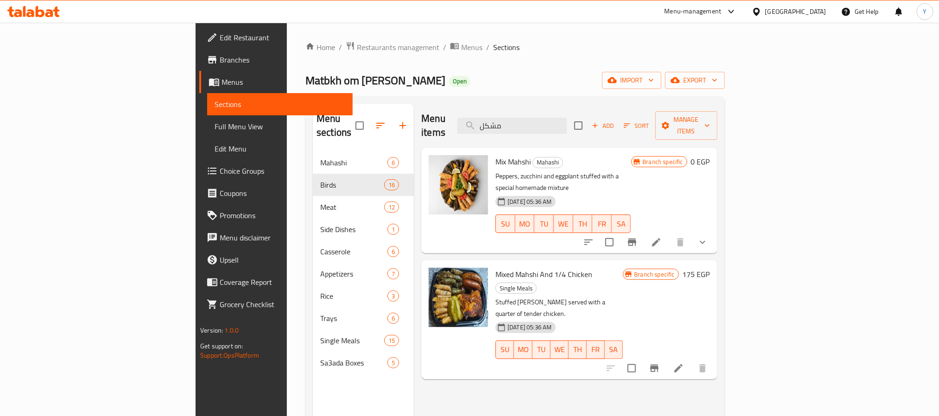
type input "مشكل"
click at [496, 155] on span "Mix Mahshi" at bounding box center [513, 162] width 35 height 14
copy h6 "Mix Mahshi"
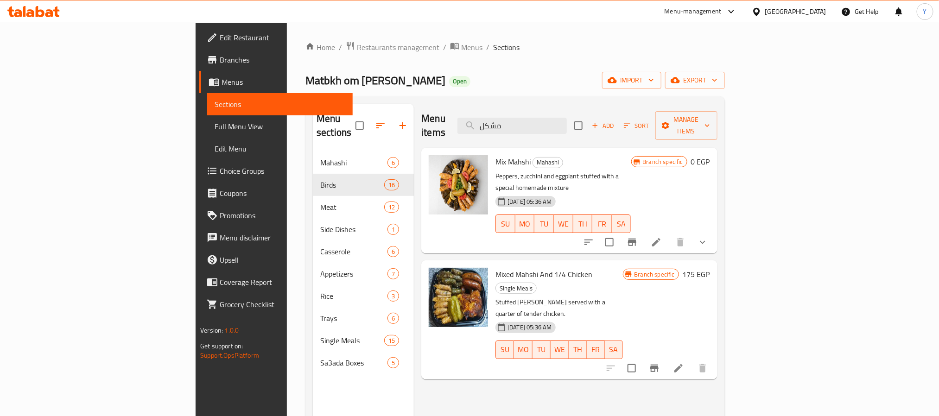
click at [824, 13] on div "[GEOGRAPHIC_DATA]" at bounding box center [796, 11] width 61 height 10
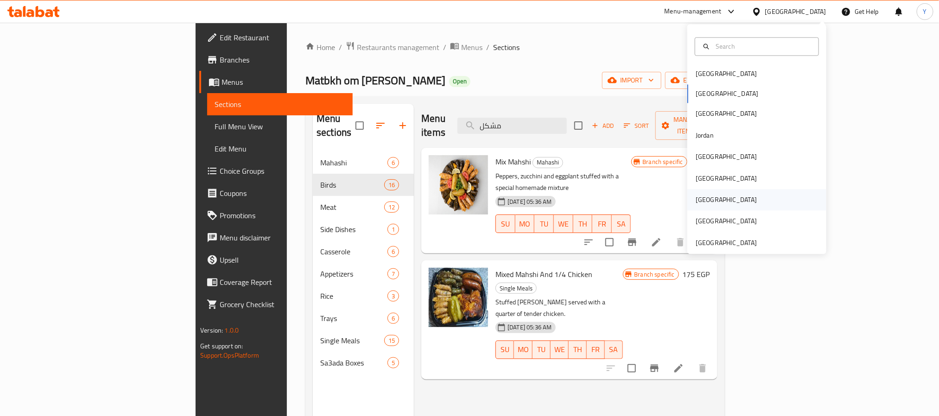
click at [697, 199] on div "[GEOGRAPHIC_DATA]" at bounding box center [726, 200] width 61 height 10
